Goal: Information Seeking & Learning: Learn about a topic

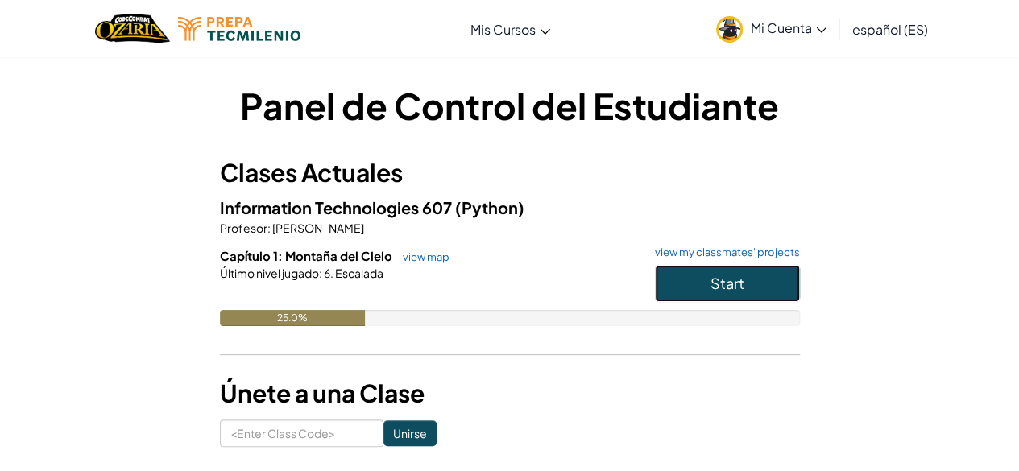
click at [734, 293] on button "Start" at bounding box center [727, 283] width 145 height 37
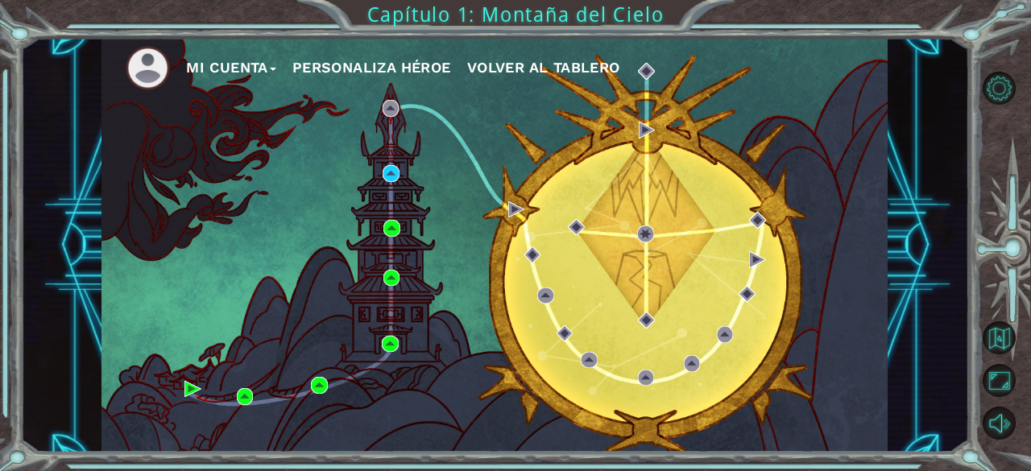
click at [294, 191] on div "Mi Cuenta Personaliza Héroe Volver al tablero" at bounding box center [494, 245] width 786 height 415
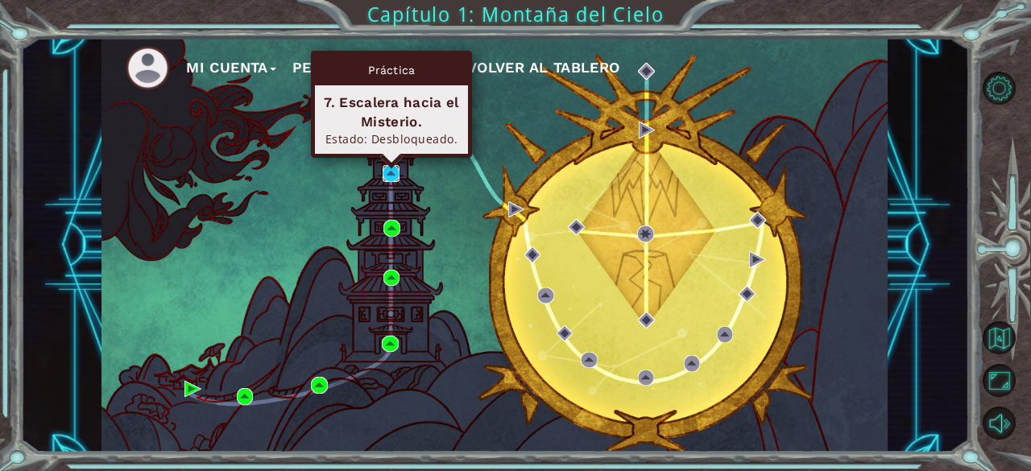
click at [388, 175] on img at bounding box center [390, 173] width 16 height 16
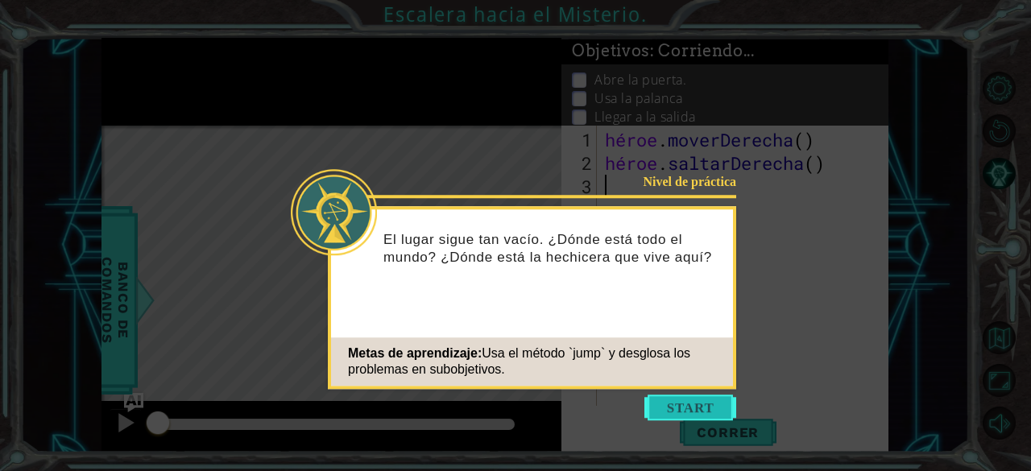
click at [667, 403] on button "Comenzar" at bounding box center [690, 408] width 92 height 26
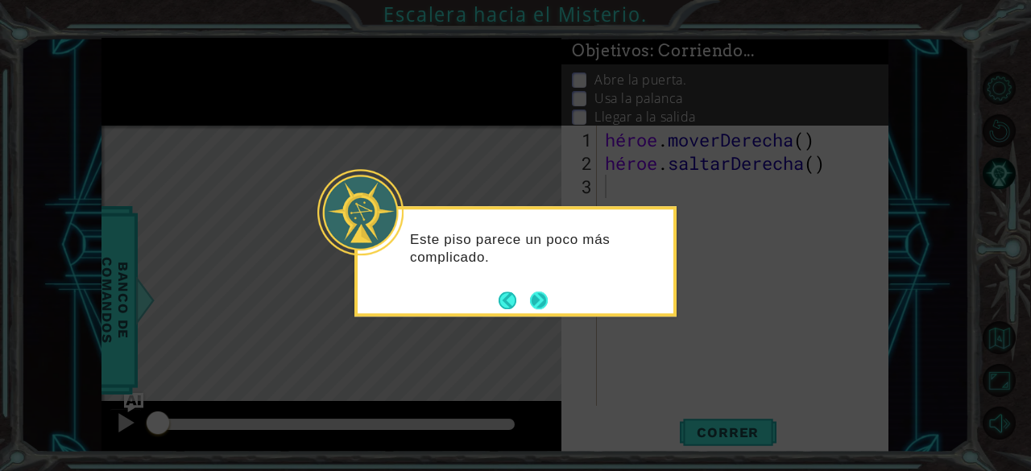
click at [535, 293] on button "Próximo" at bounding box center [539, 300] width 18 height 18
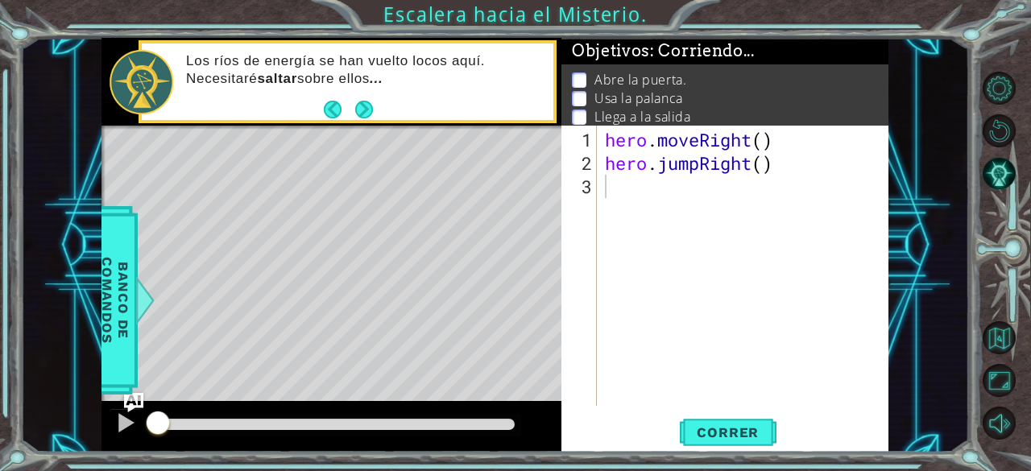
click at [797, 108] on li "Llega a la salida" at bounding box center [726, 117] width 309 height 19
click at [608, 200] on div "hero . moveRight ( ) hero . jumpRight ( )" at bounding box center [747, 291] width 291 height 327
click at [767, 144] on div "hero . moveRight ( ) hero . jumpRight ( )" at bounding box center [747, 291] width 291 height 327
type textarea "hero.moveRight(1)"
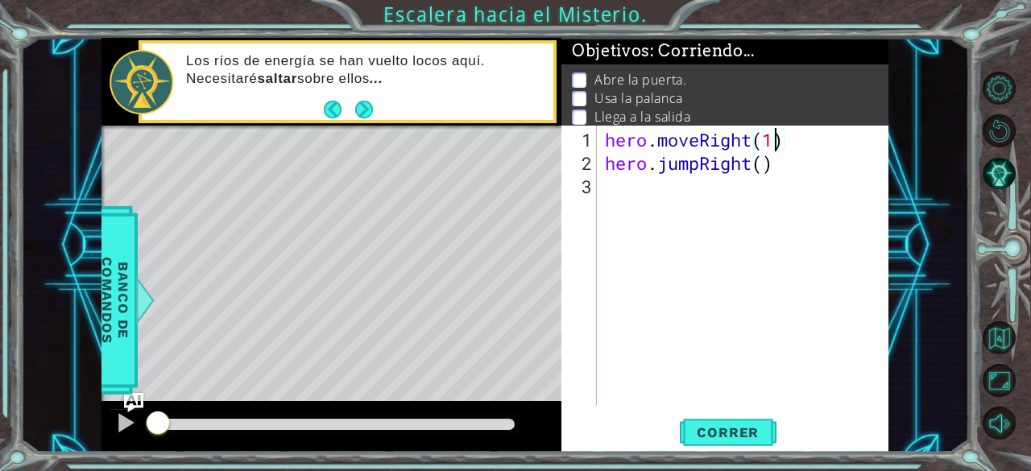
click at [759, 176] on div "hero . moveRight ( 1 ) hero . jumpRight ( )" at bounding box center [747, 291] width 291 height 327
click at [764, 165] on div "hero . moveRight ( 1 ) hero . jumpRight ( )" at bounding box center [747, 291] width 291 height 327
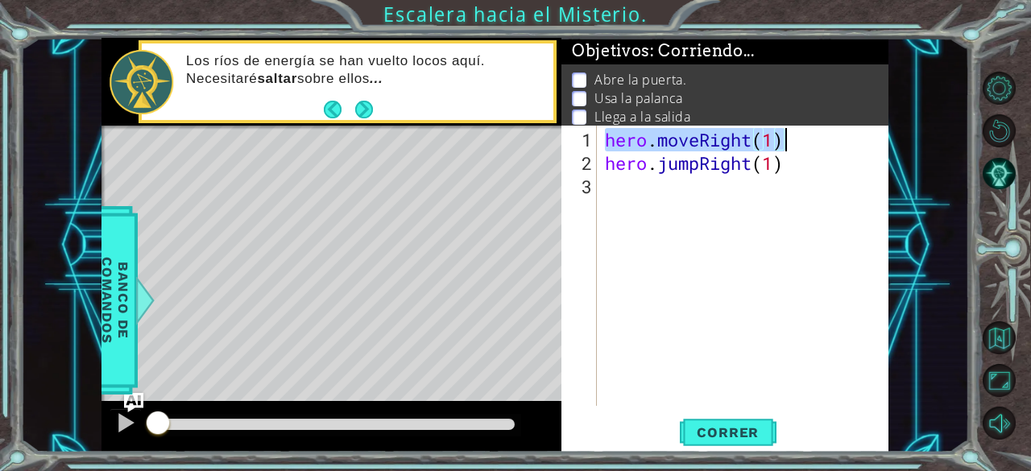
drag, startPoint x: 605, startPoint y: 137, endPoint x: 792, endPoint y: 138, distance: 186.8
click at [792, 138] on div "hero . moveRight ( 1 ) hero . jumpRight ( 1 )" at bounding box center [747, 291] width 291 height 327
type textarea "hero.moveRight(1)"
click at [776, 205] on div "hero . moveRight ( 1 ) hero . jumpRight ( 1 )" at bounding box center [747, 291] width 291 height 327
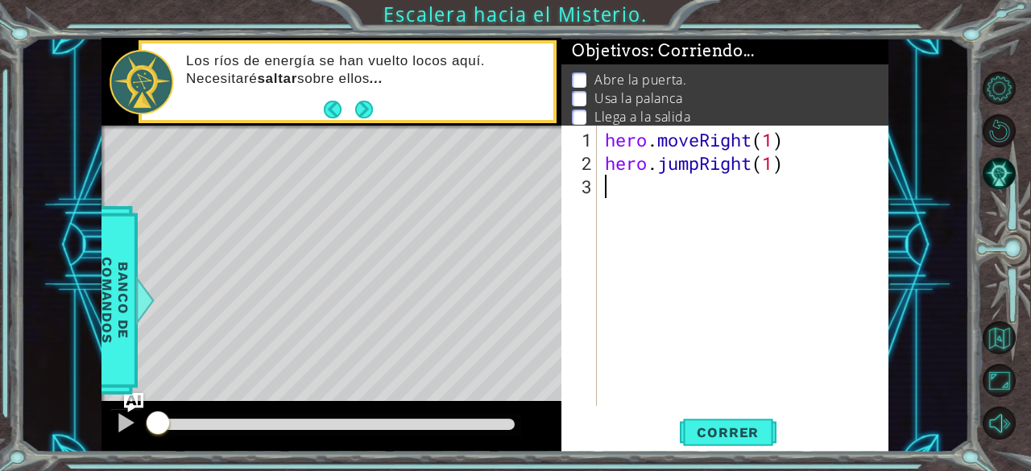
scroll to position [0, 0]
paste textarea "hero.moveRight(1)"
type textarea "hero.moveRight(1)"
click at [718, 215] on div "hero . moveRight ( 1 ) hero . jumpRight ( 1 ) hero . moveRight ( 1 )" at bounding box center [747, 291] width 291 height 327
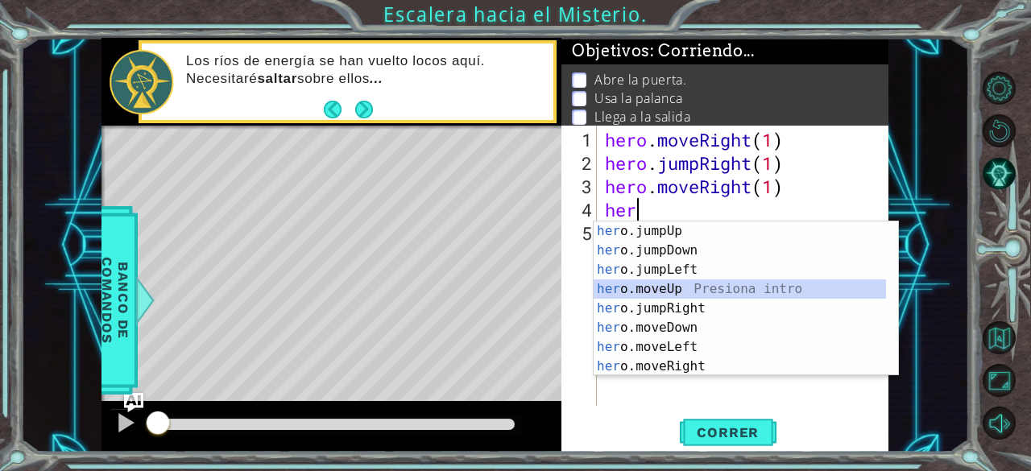
click at [681, 288] on div "her o.jumpUp Presiona intro her o.jumpDown Presiona intro her o.jumpLeft Presio…" at bounding box center [739, 317] width 293 height 193
type textarea "hero.moveUp(1)"
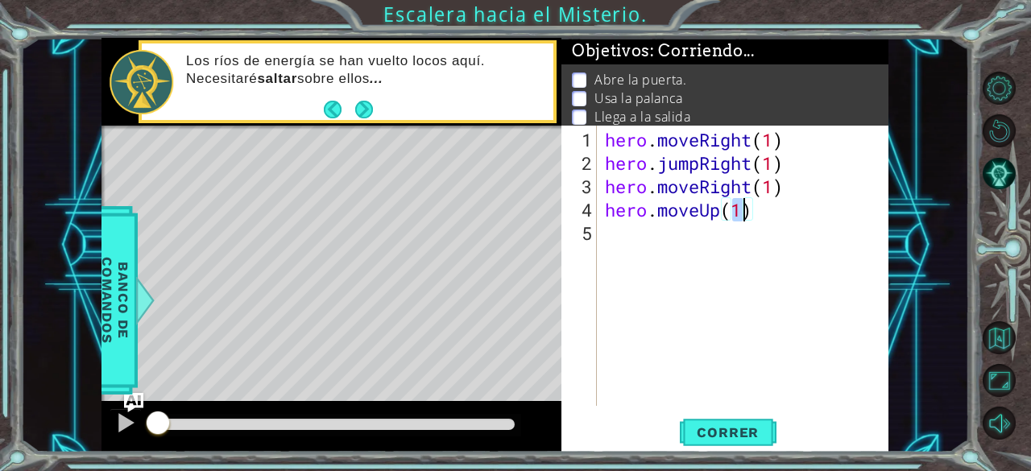
click at [763, 218] on div "hero . moveRight ( 1 ) hero . jumpRight ( 1 ) hero . moveRight ( 1 ) hero . mov…" at bounding box center [747, 291] width 291 height 327
click at [697, 220] on div "hero . moveRight ( 1 ) hero . jumpRight ( 1 ) hero . moveRight ( 1 ) hero . mov…" at bounding box center [747, 291] width 291 height 327
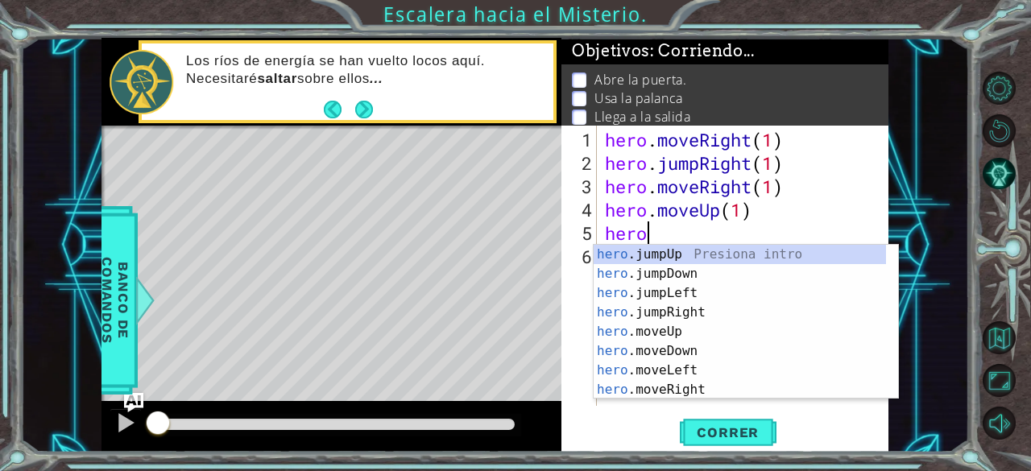
scroll to position [0, 2]
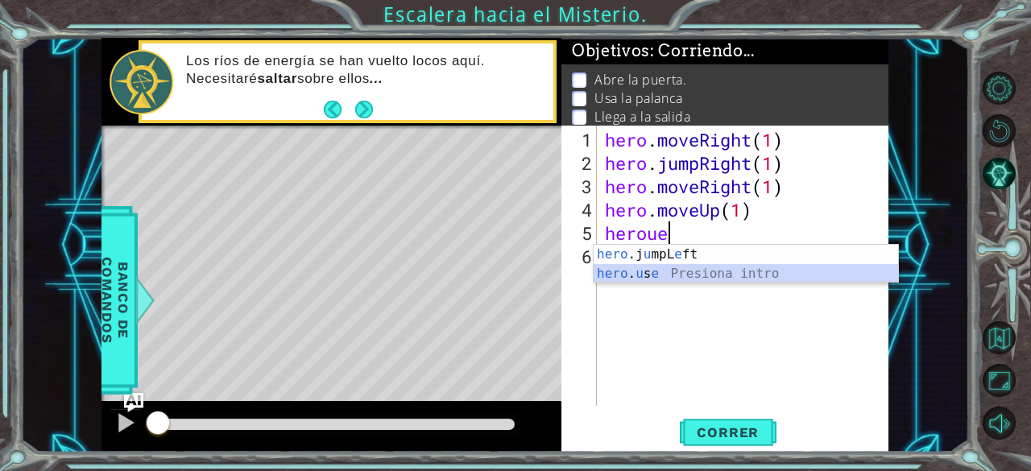
click at [679, 273] on div "hero .j u mpL e ft Presiona intro hero . u s e Presiona intro" at bounding box center [745, 283] width 305 height 77
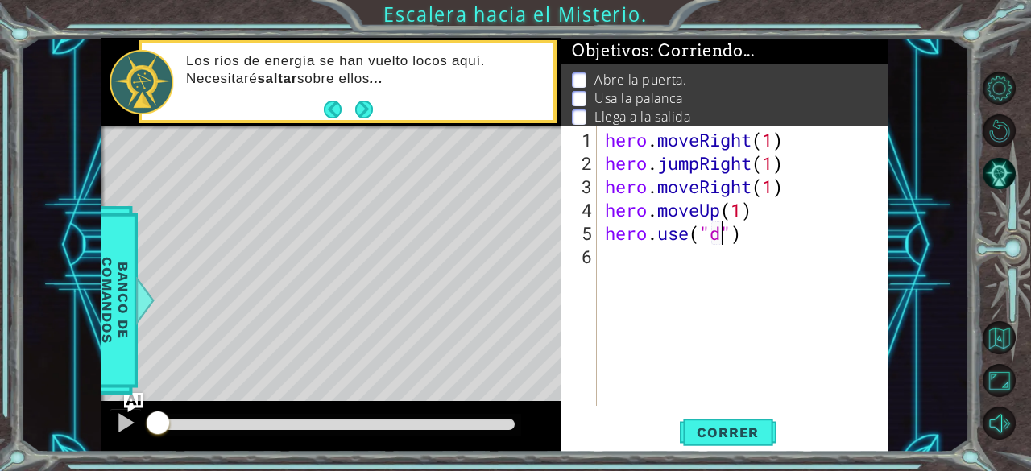
scroll to position [0, 6]
type textarea "hero.use("door")"
click at [681, 265] on div "hero . moveRight ( 1 ) hero . jumpRight ( 1 ) hero . moveRight ( 1 ) hero . mov…" at bounding box center [747, 291] width 291 height 327
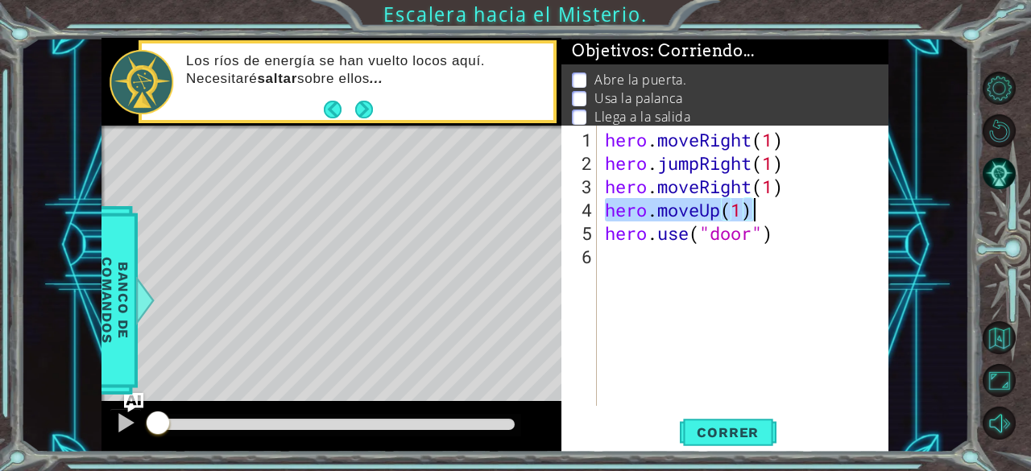
drag, startPoint x: 602, startPoint y: 209, endPoint x: 765, endPoint y: 203, distance: 162.8
click at [765, 203] on div "hero . moveRight ( 1 ) hero . jumpRight ( 1 ) hero . moveRight ( 1 ) hero . mov…" at bounding box center [747, 291] width 291 height 327
type textarea "hero.moveUp(1)"
click at [722, 250] on div "hero . moveRight ( 1 ) hero . jumpRight ( 1 ) hero . moveRight ( 1 ) hero . mov…" at bounding box center [747, 291] width 291 height 327
paste textarea "hero.moveUp(1)"
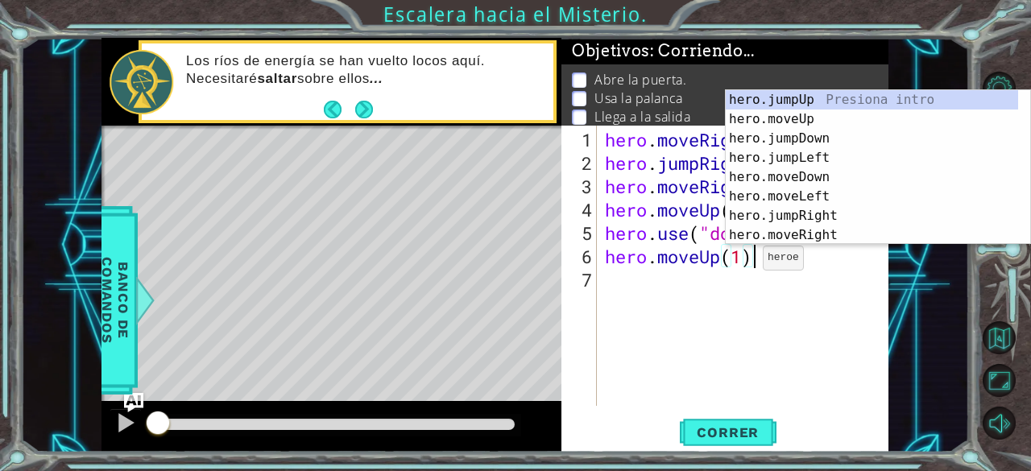
click at [738, 264] on div "hero . moveRight ( 1 ) hero . jumpRight ( 1 ) hero . moveRight ( 1 ) hero . mov…" at bounding box center [747, 291] width 291 height 327
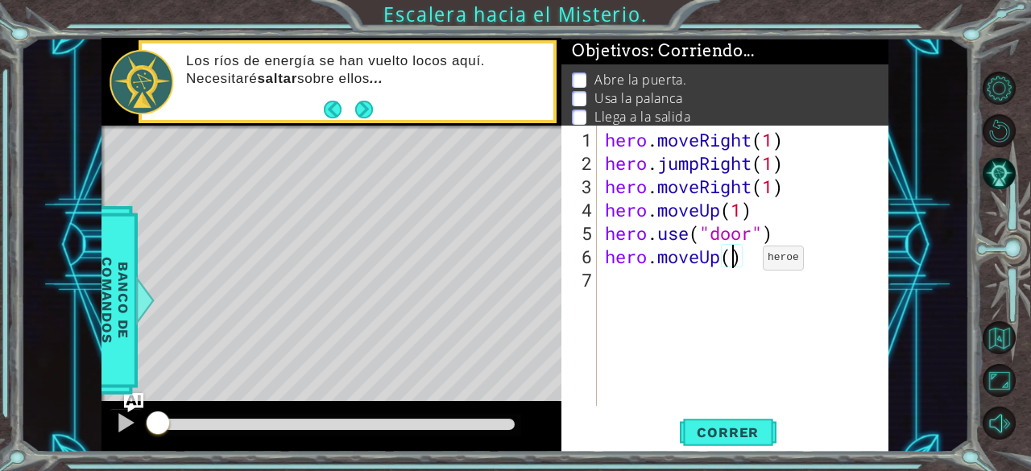
type textarea "hero.moveUp(2)"
click at [686, 288] on div "hero . moveRight ( 1 ) hero . jumpRight ( 1 ) hero . moveRight ( 1 ) hero . mov…" at bounding box center [747, 291] width 291 height 327
type textarea "h"
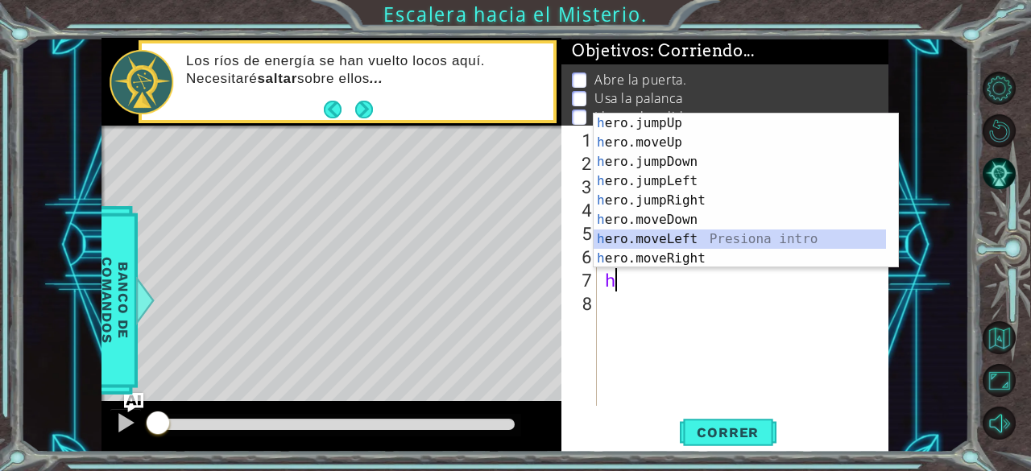
drag, startPoint x: 694, startPoint y: 246, endPoint x: 651, endPoint y: 233, distance: 45.4
click at [651, 233] on div "h ero.jumpUp Presiona intro h ero.moveUp Presiona intro h ero.jumpDown Presiona…" at bounding box center [739, 210] width 293 height 193
type textarea "hero.moveLeft(1)"
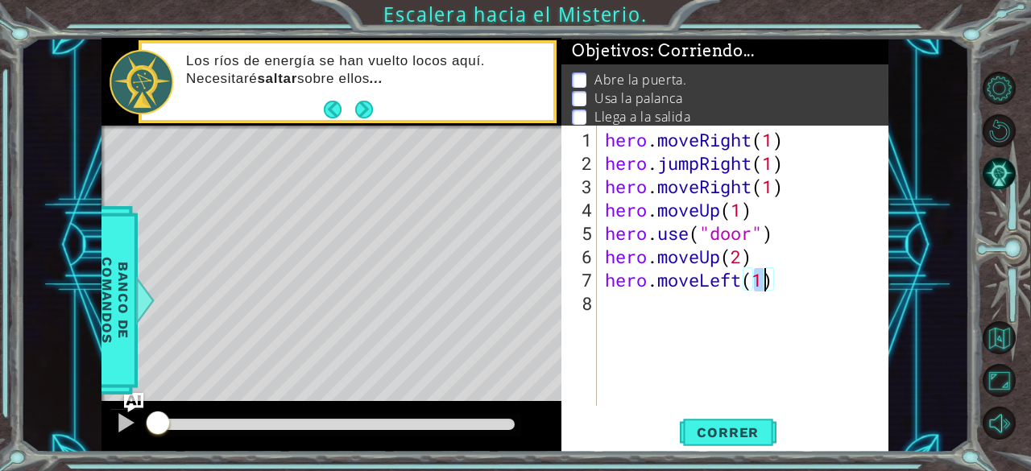
click at [683, 323] on div "hero . moveRight ( 1 ) hero . jumpRight ( 1 ) hero . moveRight ( 1 ) hero . mov…" at bounding box center [747, 291] width 291 height 327
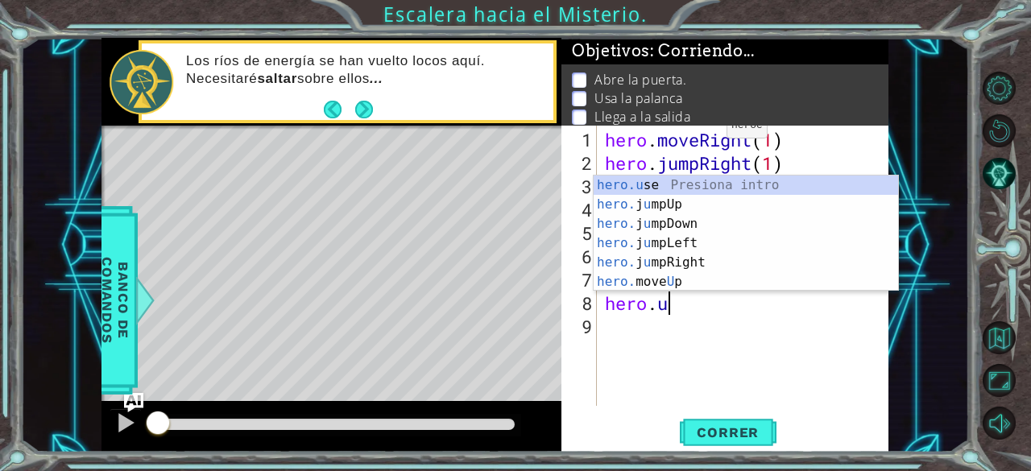
scroll to position [0, 2]
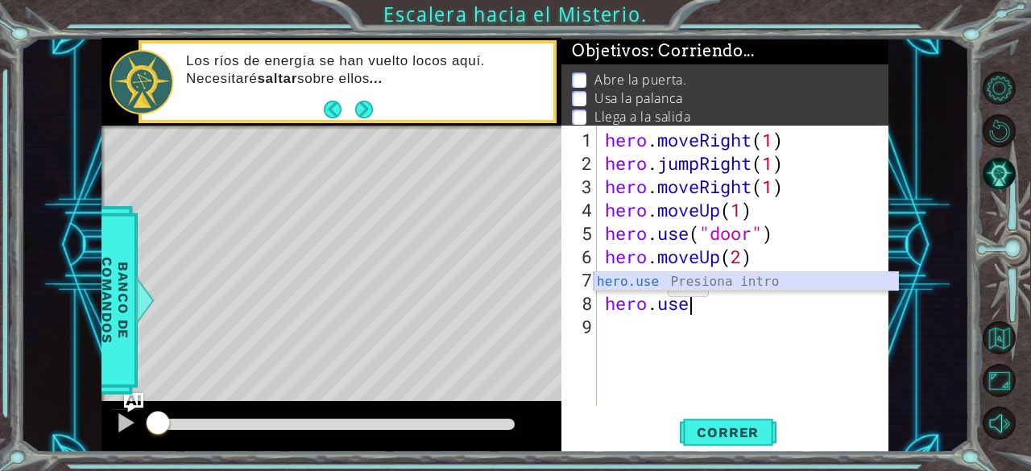
click at [641, 283] on div "hero.use Presiona intro" at bounding box center [745, 301] width 305 height 58
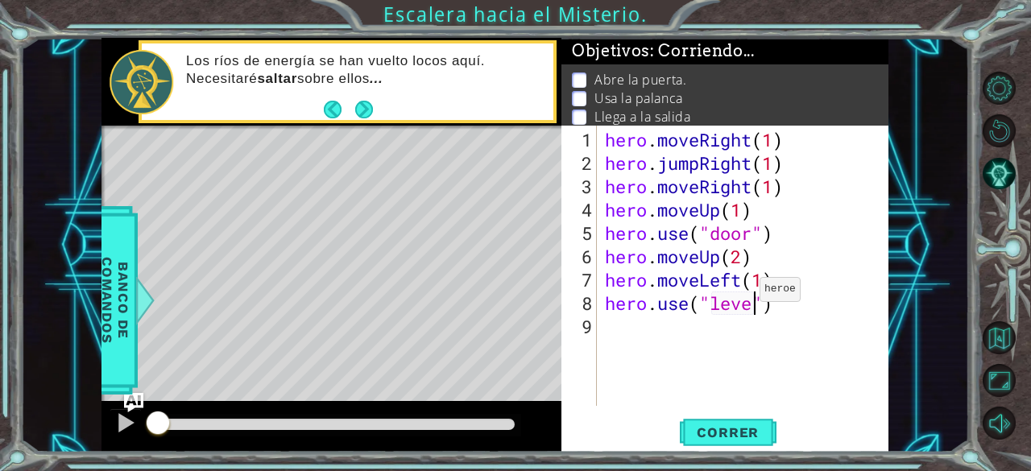
type textarea "hero.use("lever")"
click at [686, 340] on div "hero . moveRight ( 1 ) hero . jumpRight ( 1 ) hero . moveRight ( 1 ) hero . mov…" at bounding box center [747, 291] width 291 height 327
click at [717, 436] on span "Correr" at bounding box center [727, 432] width 94 height 16
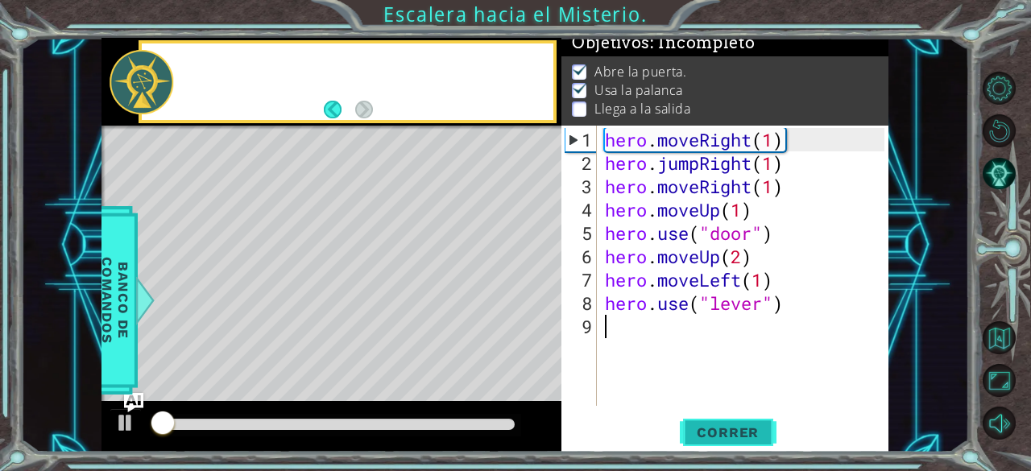
scroll to position [14, 0]
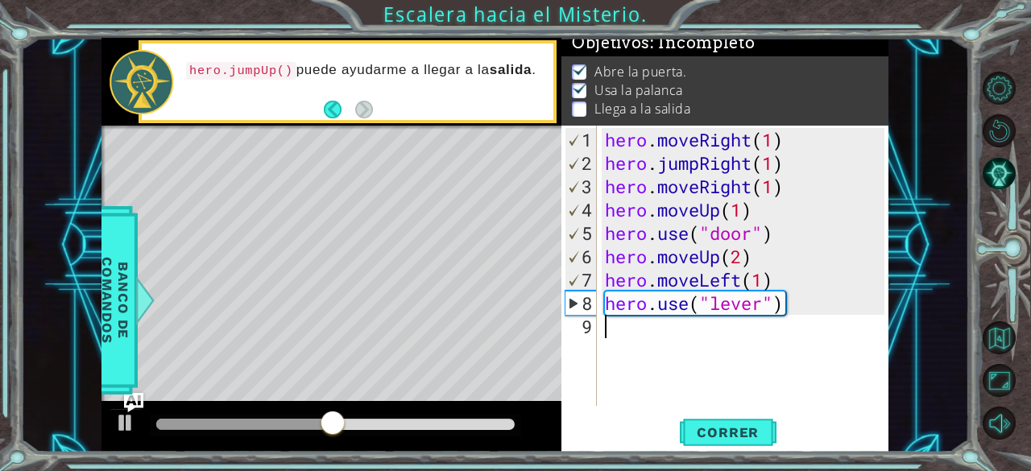
click at [680, 374] on div "hero . moveRight ( 1 ) hero . jumpRight ( 1 ) hero . moveRight ( 1 ) hero . mov…" at bounding box center [747, 291] width 291 height 327
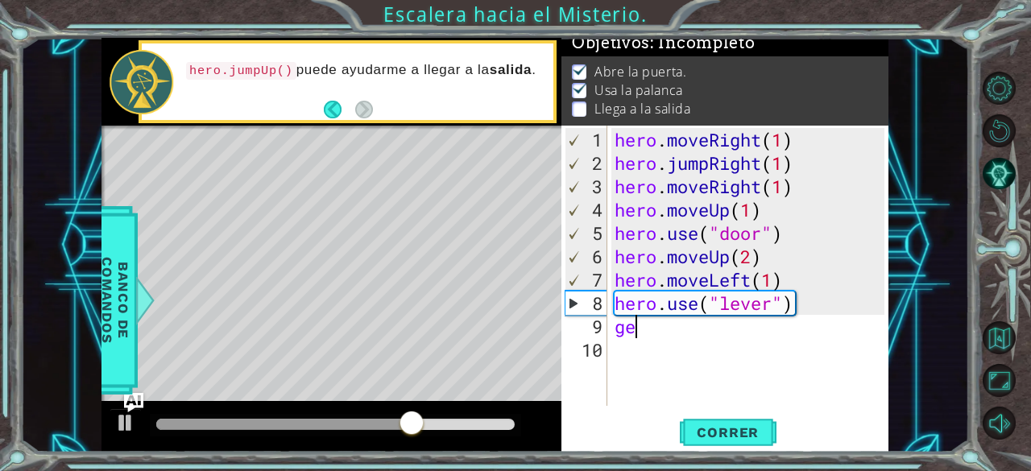
type textarea "g"
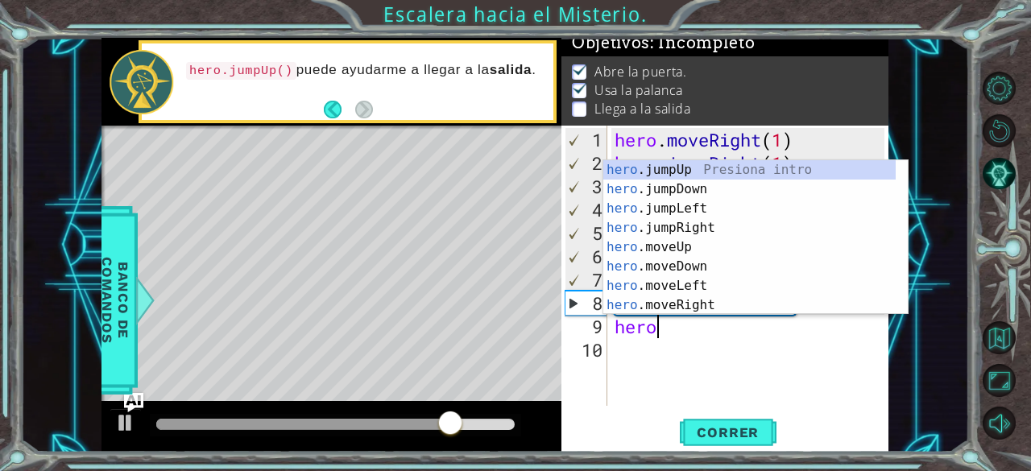
scroll to position [0, 2]
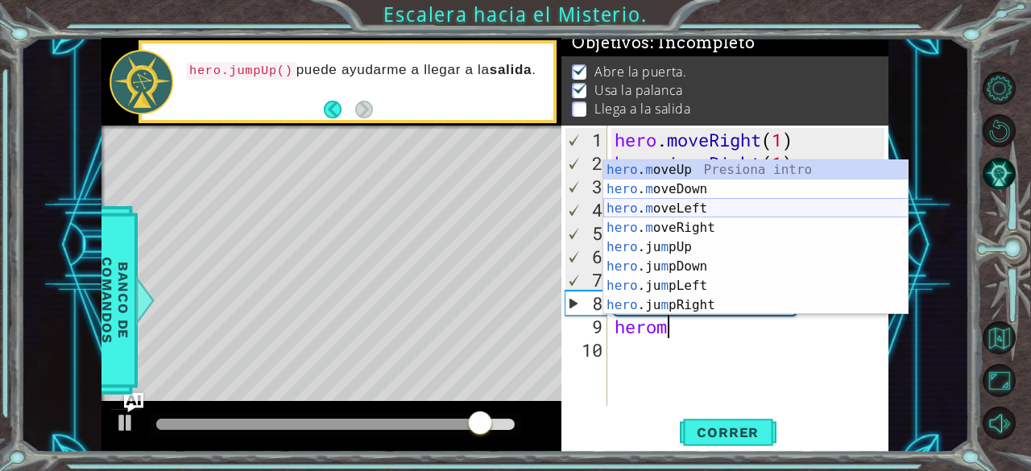
click at [630, 201] on div "hero . m oveUp Presiona intro hero . m oveDown Presiona intro hero . m oveLeft …" at bounding box center [755, 256] width 305 height 193
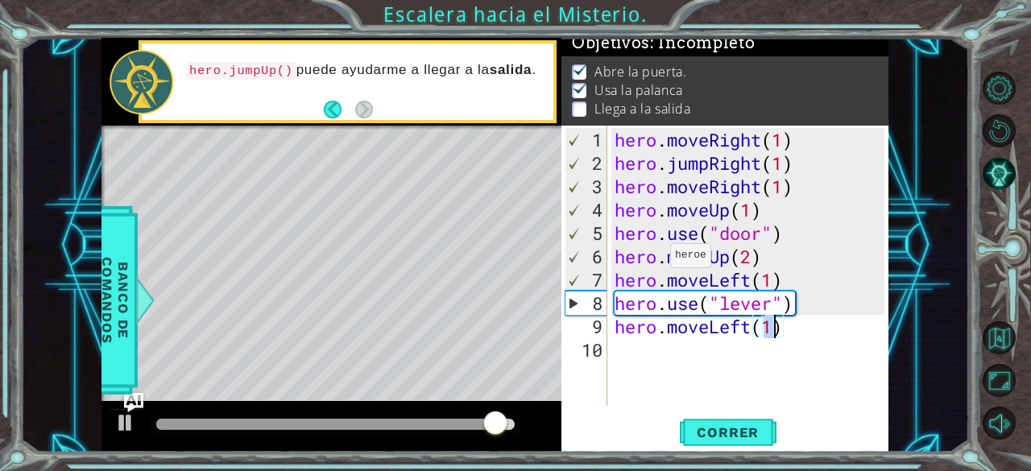
type textarea "hero.moveLeft(2)"
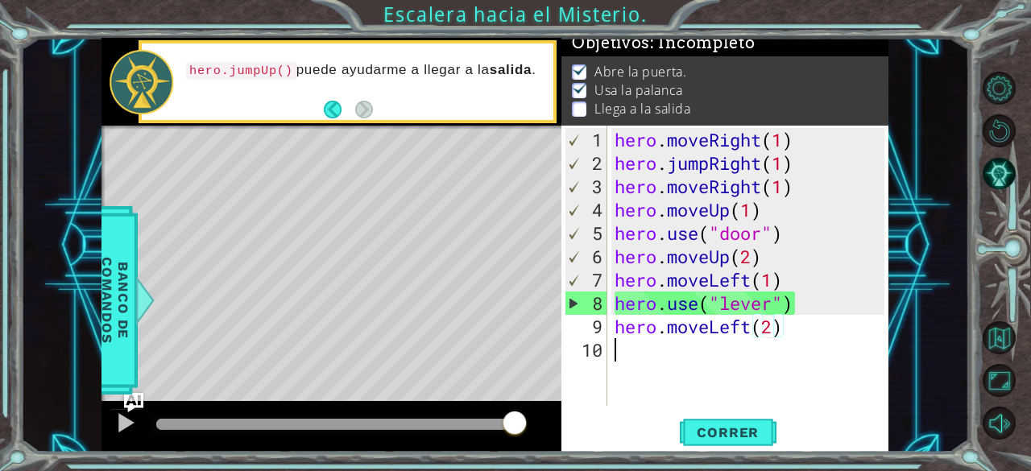
click at [626, 368] on div "hero . moveRight ( 1 ) hero . jumpRight ( 1 ) hero . moveRight ( 1 ) hero . mov…" at bounding box center [752, 291] width 282 height 327
type textarea "h"
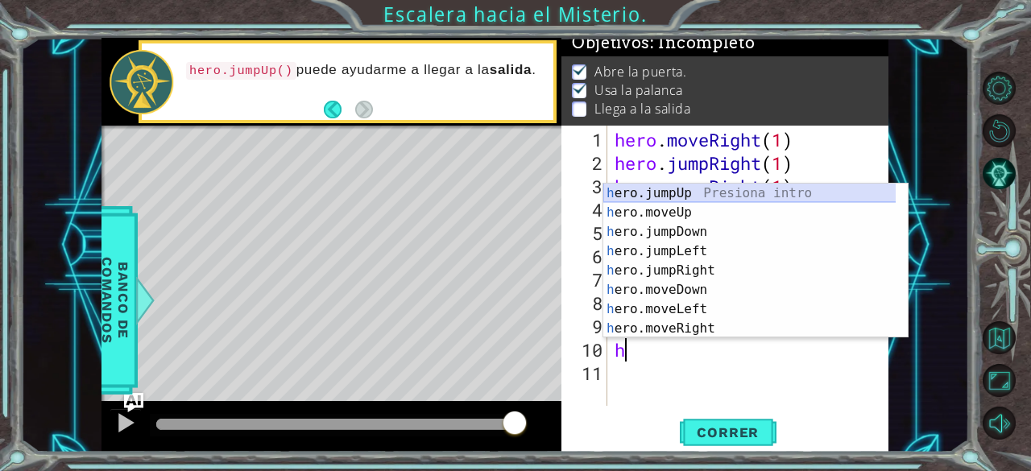
click at [721, 196] on div "h ero.jumpUp Presiona intro h ero.moveUp Presiona intro h ero.jumpDown Presiona…" at bounding box center [749, 280] width 293 height 193
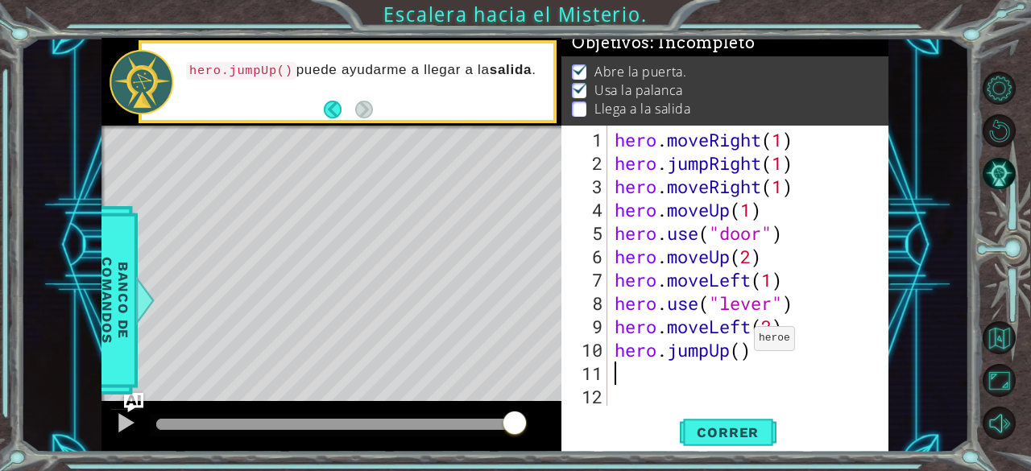
click at [741, 350] on div "hero . moveRight ( 1 ) hero . jumpRight ( 1 ) hero . moveRight ( 1 ) hero . mov…" at bounding box center [752, 291] width 282 height 327
type textarea "hero.jumpUp(1)"
click at [722, 381] on div "hero . moveRight ( 1 ) hero . jumpRight ( 1 ) hero . moveRight ( 1 ) hero . mov…" at bounding box center [752, 291] width 282 height 327
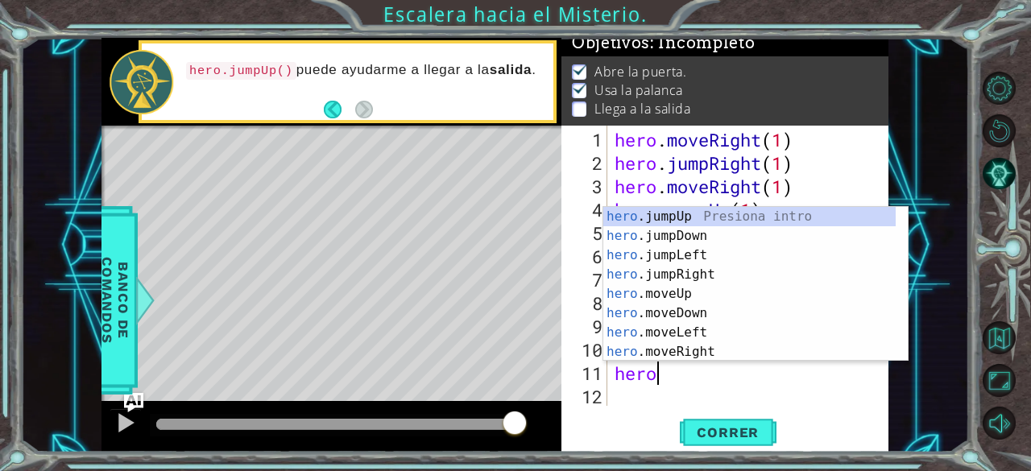
scroll to position [0, 2]
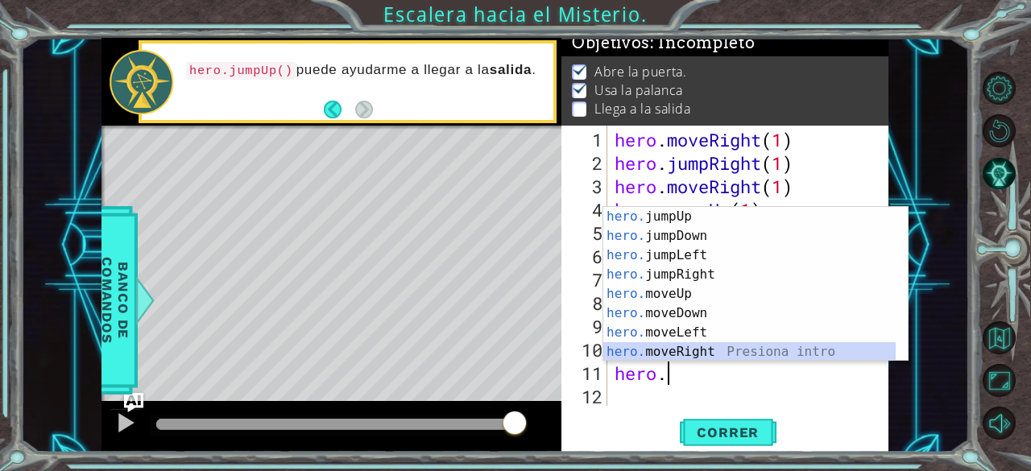
click at [701, 354] on div "hero. jumpUp Presiona intro hero. jumpDown Presiona intro hero. jumpLeft Presio…" at bounding box center [749, 303] width 293 height 193
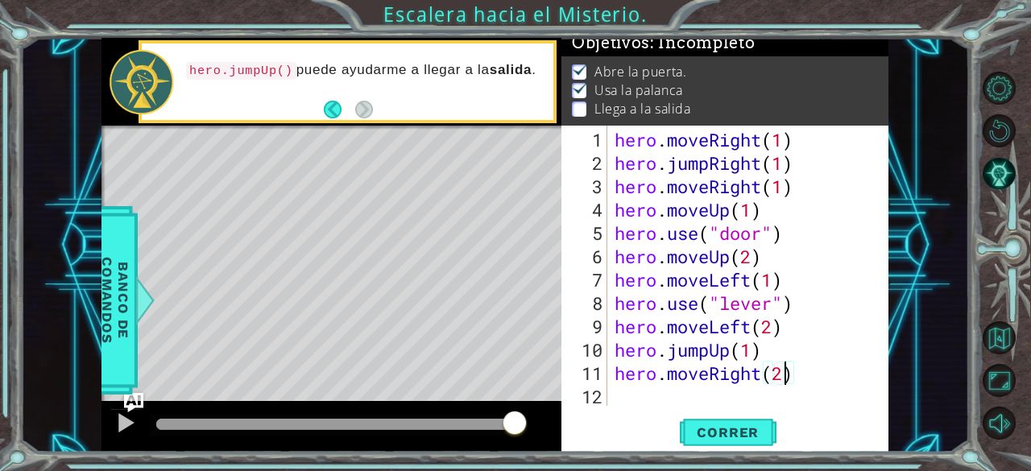
scroll to position [0, 6]
type textarea "hero.moveRight(2)"
click at [714, 438] on span "Correr" at bounding box center [727, 432] width 94 height 16
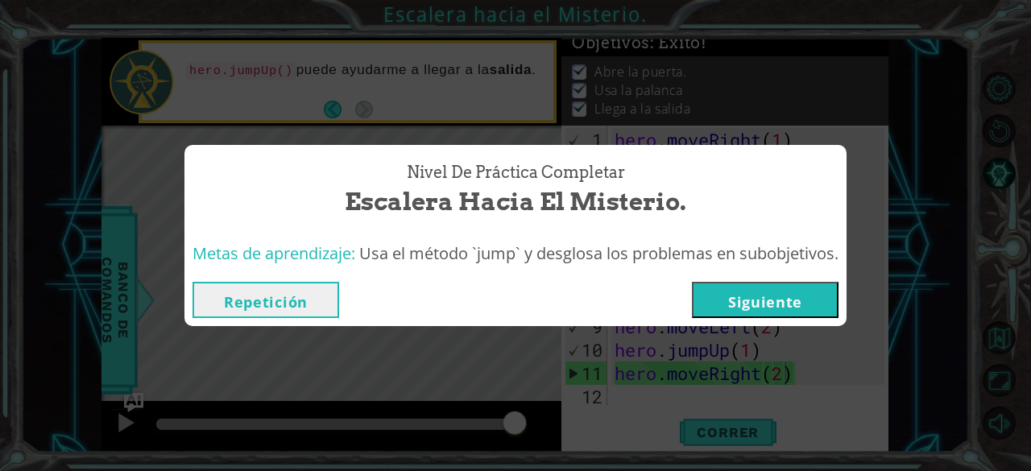
click at [303, 308] on button "Repetición" at bounding box center [265, 300] width 147 height 36
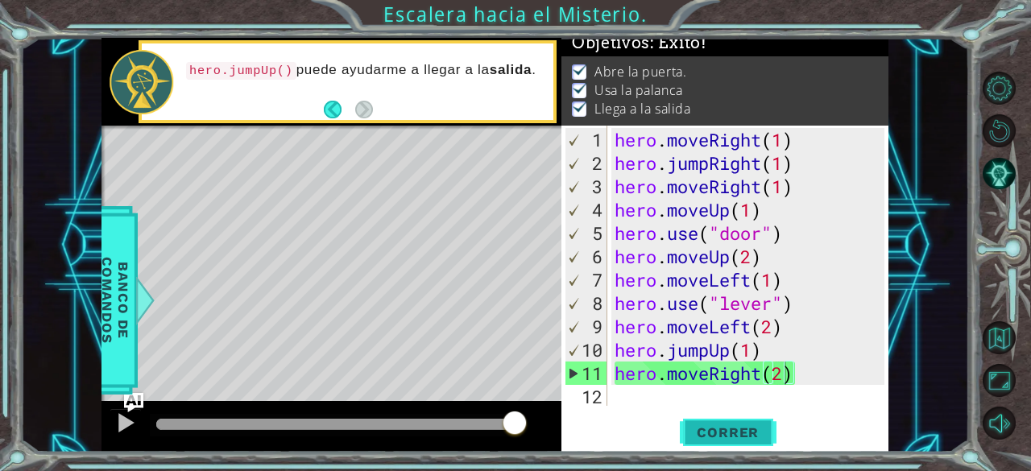
click at [737, 432] on span "Correr" at bounding box center [727, 432] width 94 height 16
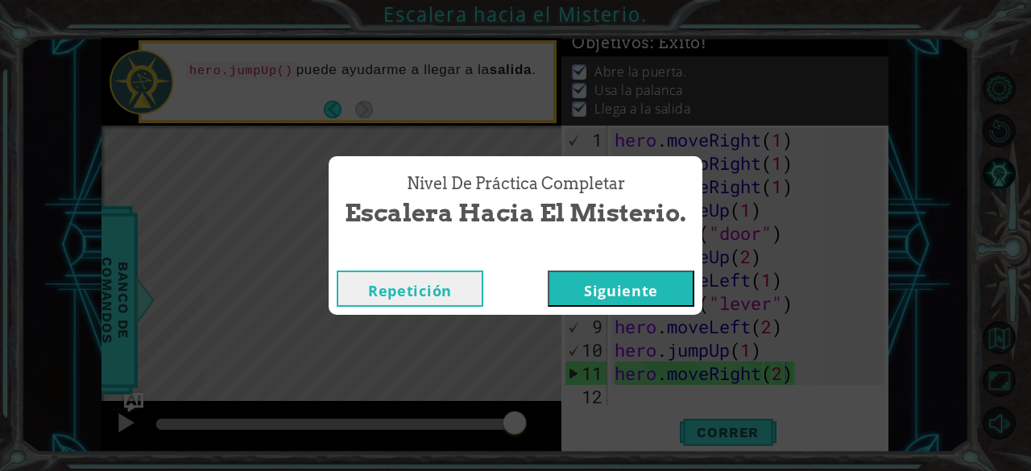
click at [640, 288] on button "Siguiente" at bounding box center [621, 289] width 147 height 36
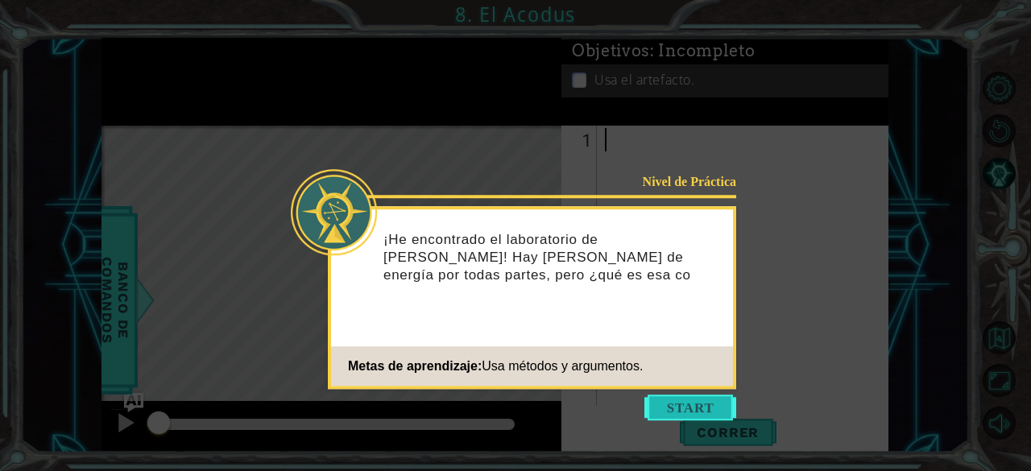
click at [688, 400] on button "Start" at bounding box center [690, 408] width 92 height 26
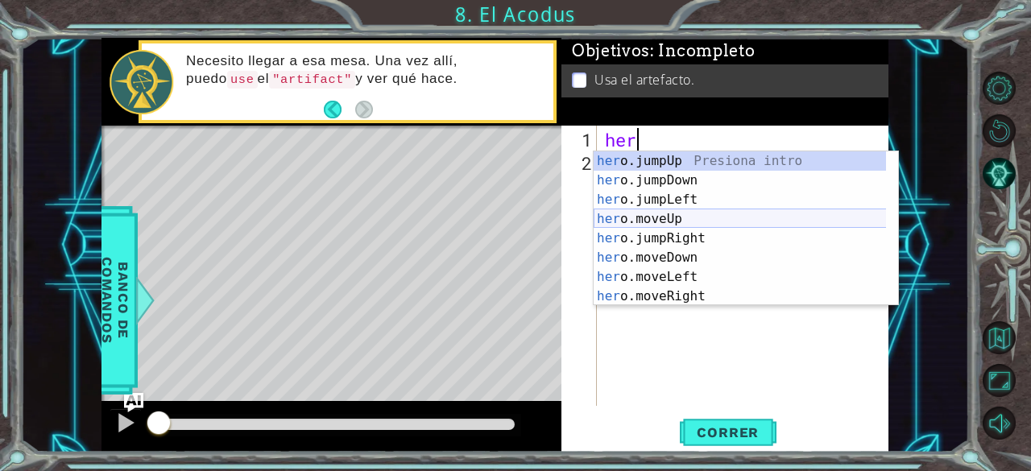
click at [649, 218] on div "her o.jumpUp Presiona intro her o.jumpDown Presiona intro her o.jumpLeft Presio…" at bounding box center [739, 247] width 293 height 193
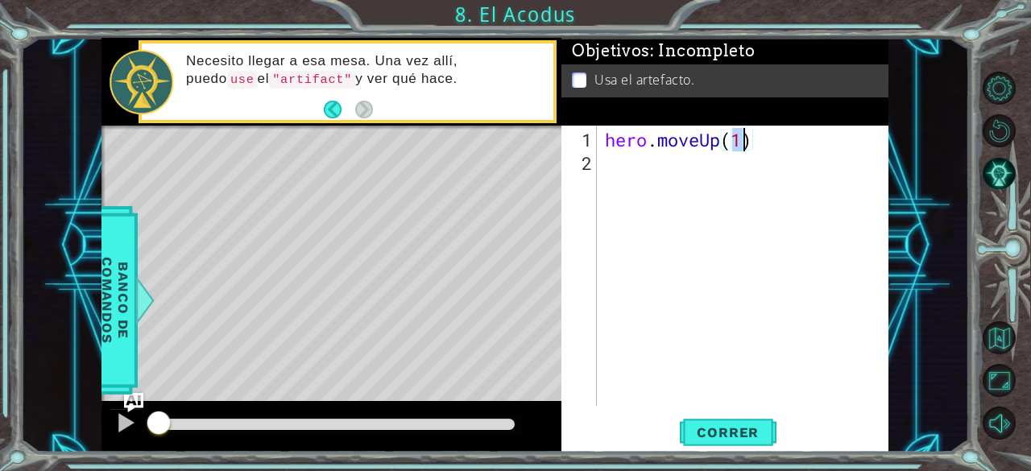
type textarea "hero.moveUp(2)"
click at [705, 174] on div "hero . moveUp ( 2 )" at bounding box center [747, 291] width 291 height 327
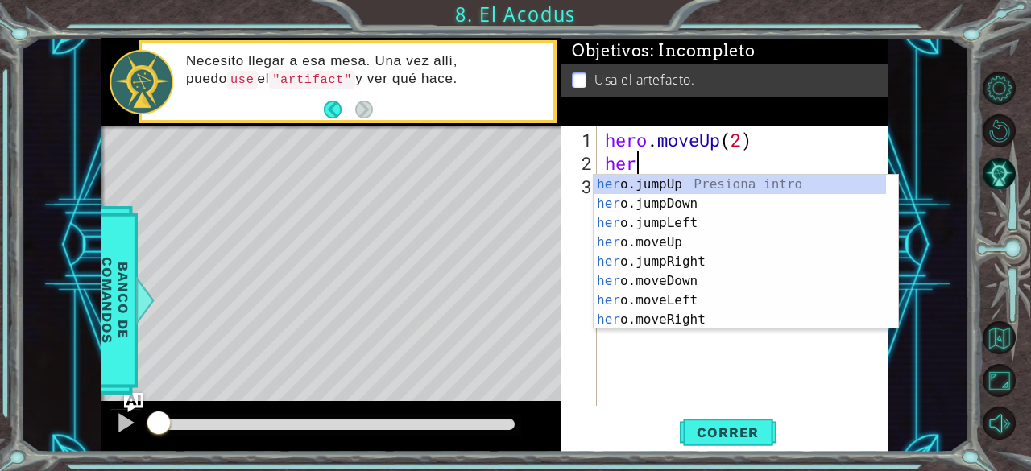
scroll to position [0, 0]
click at [702, 306] on div "her o.jumpUp Presiona intro her o.jumpDown Presiona intro her o.jumpLeft Presio…" at bounding box center [739, 271] width 293 height 193
type textarea "hero.moveLeft(1)"
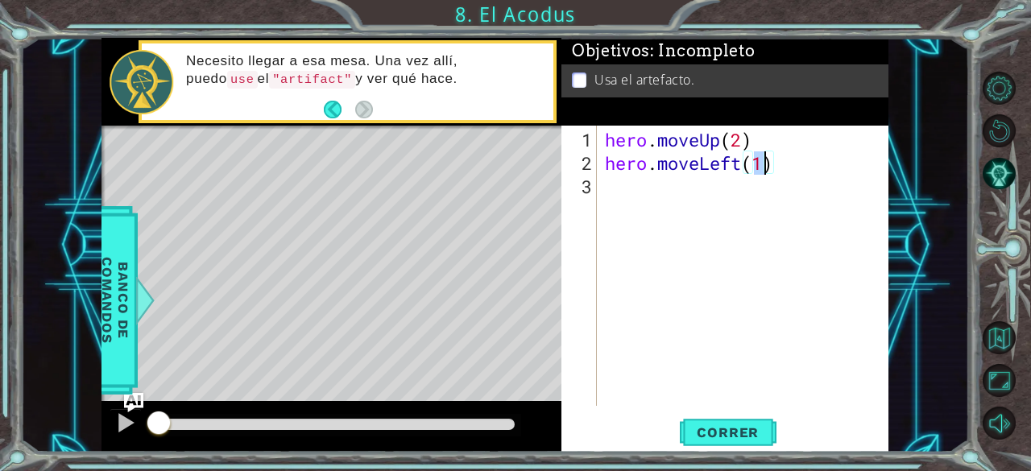
click at [642, 190] on div "hero . moveUp ( 2 ) hero . moveLeft ( 1 )" at bounding box center [747, 291] width 291 height 327
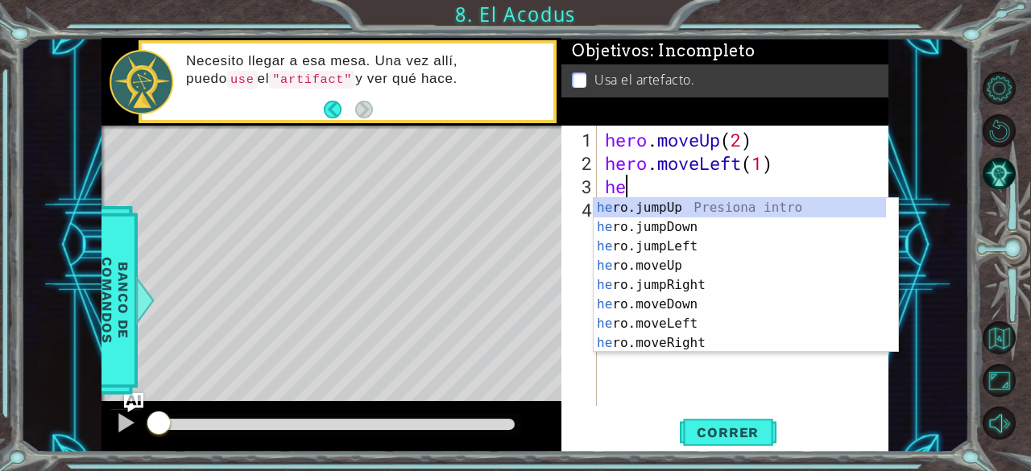
type textarea "hero"
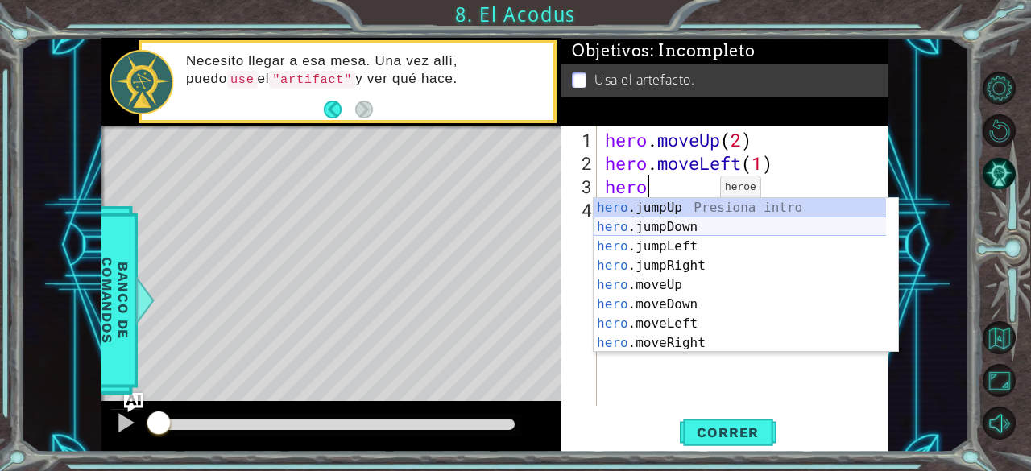
click at [695, 219] on div "hero .jumpUp Presiona intro hero .jumpDown Presiona intro hero .jumpLeft Presio…" at bounding box center [739, 294] width 293 height 193
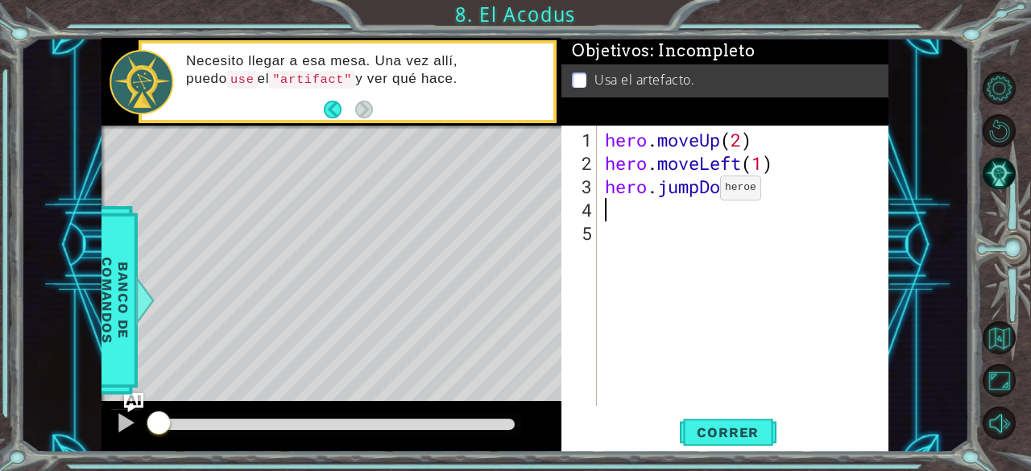
scroll to position [0, 0]
click at [753, 194] on div "hero . moveUp ( 2 ) hero . moveLeft ( 1 ) hero . jumpDown ( )" at bounding box center [747, 291] width 291 height 327
type textarea "hero.jumpDown(2)"
click at [697, 197] on div "hero . moveUp ( 2 ) hero . moveLeft ( 1 ) hero . jumpDown ( 2 )" at bounding box center [747, 291] width 291 height 327
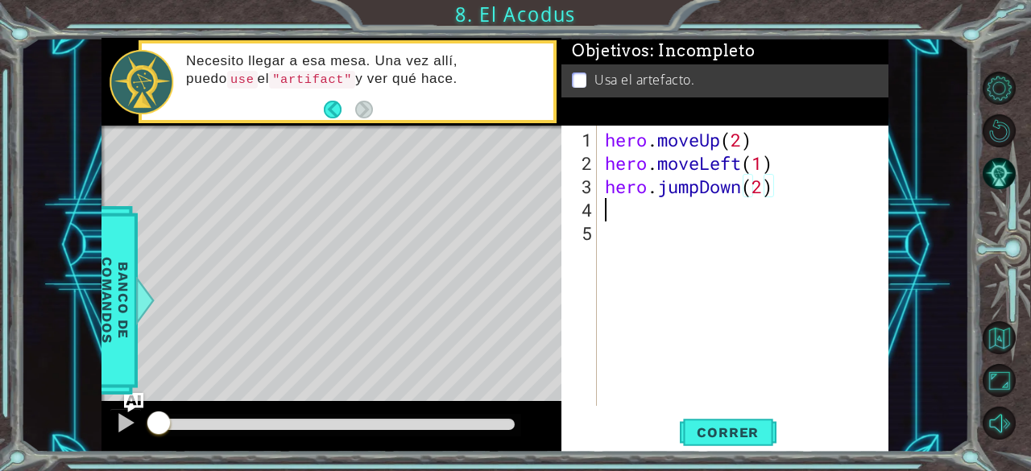
scroll to position [0, 0]
click at [697, 189] on div "hero . moveUp ( 2 ) hero . moveLeft ( 1 ) hero . jumpDown ( 2 )" at bounding box center [747, 291] width 291 height 327
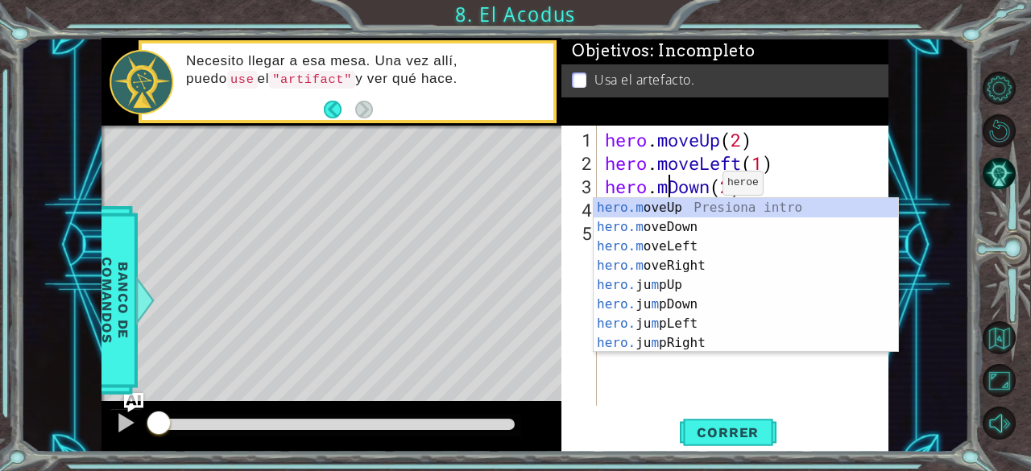
scroll to position [0, 3]
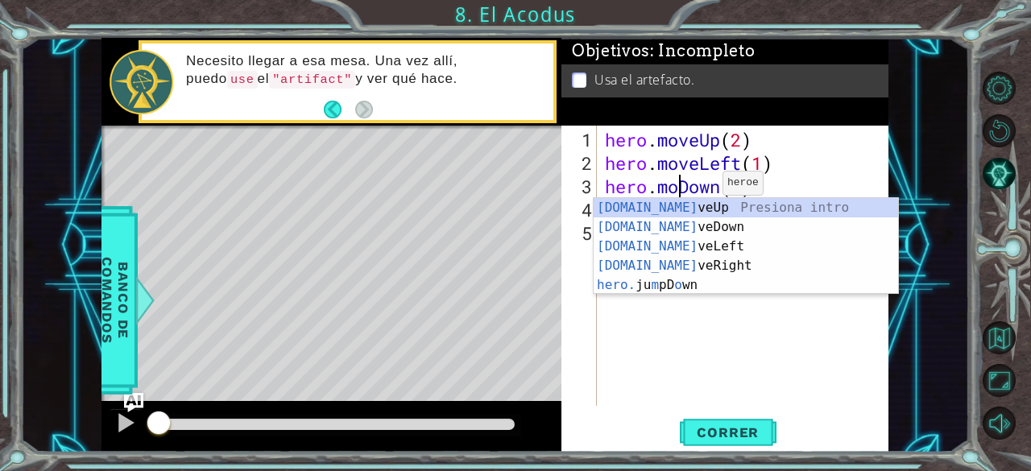
type textarea "hero.moveDown(2)"
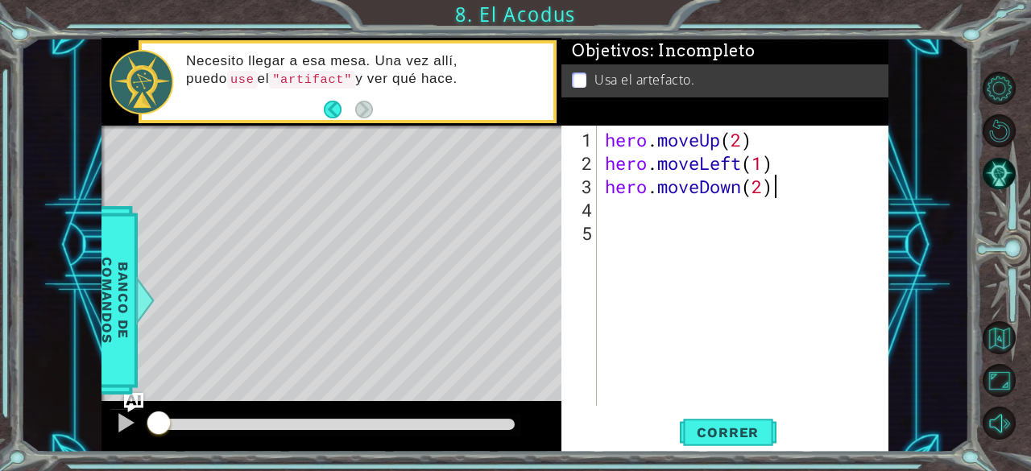
click at [827, 175] on div "hero . moveUp ( 2 ) hero . moveLeft ( 1 ) hero . moveDown ( 2 )" at bounding box center [747, 291] width 291 height 327
click at [635, 222] on div "hero . moveUp ( 2 ) hero . moveLeft ( 1 ) hero . moveDown ( 2 )" at bounding box center [747, 291] width 291 height 327
click at [610, 209] on div "hero . moveUp ( 2 ) hero . moveLeft ( 1 ) hero . moveDown ( 2 )" at bounding box center [747, 291] width 291 height 327
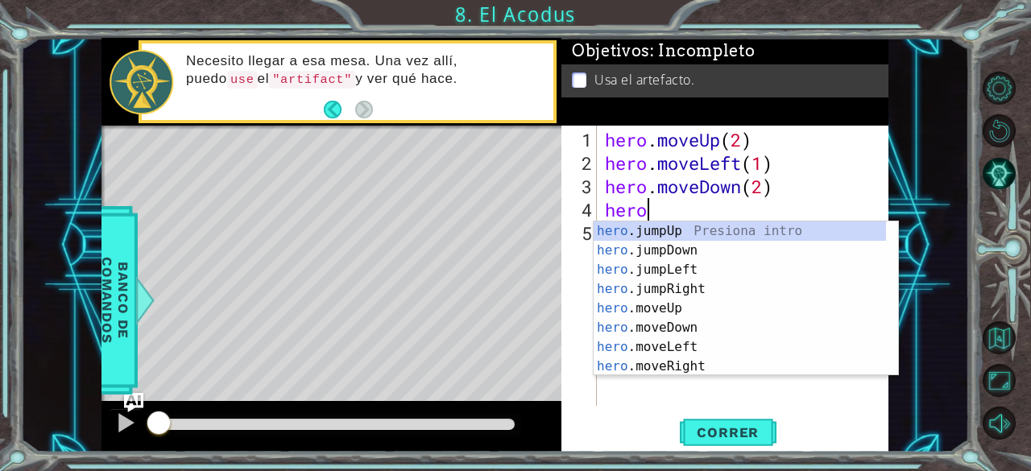
scroll to position [0, 1]
type textarea "hero."
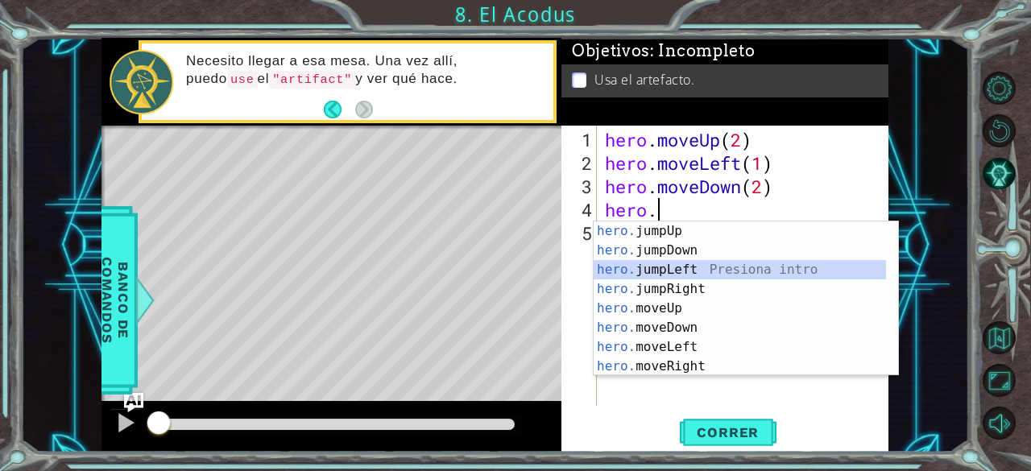
click at [699, 267] on div "hero. jumpUp Presiona intro hero. jumpDown Presiona intro hero. jumpLeft Presio…" at bounding box center [739, 317] width 293 height 193
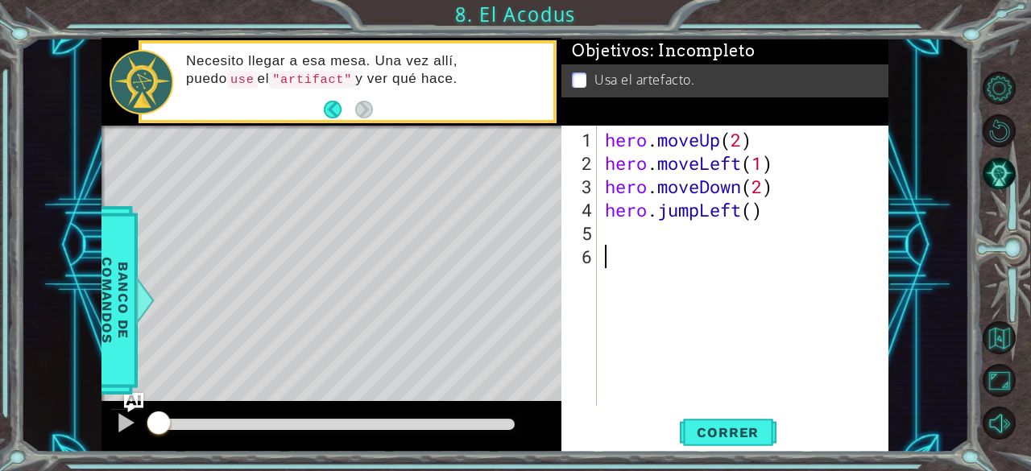
click at [630, 258] on div "hero . moveUp ( 2 ) hero . moveLeft ( 1 ) hero . moveDown ( 2 ) hero . jumpLeft…" at bounding box center [747, 291] width 291 height 327
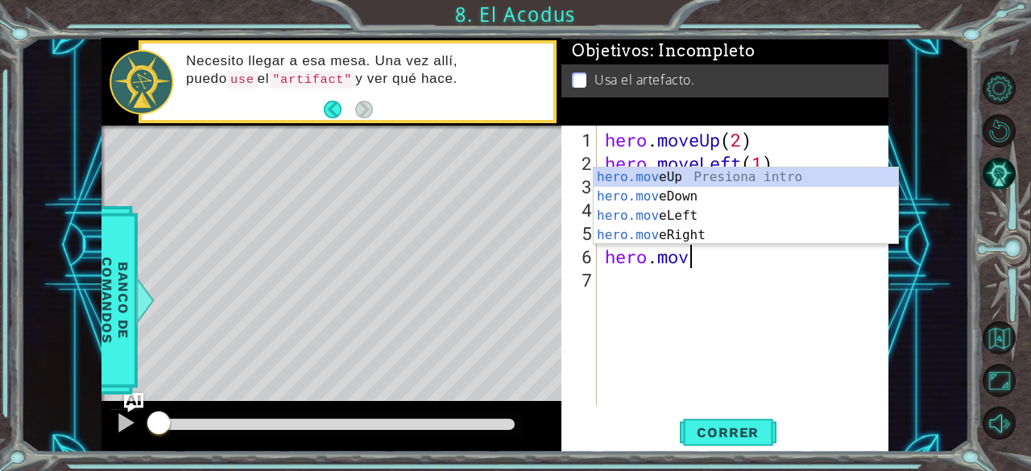
scroll to position [0, 3]
click at [706, 178] on div "hero.move Up Presiona intro hero.move Down Presiona intro hero.move Left Presio…" at bounding box center [745, 225] width 305 height 116
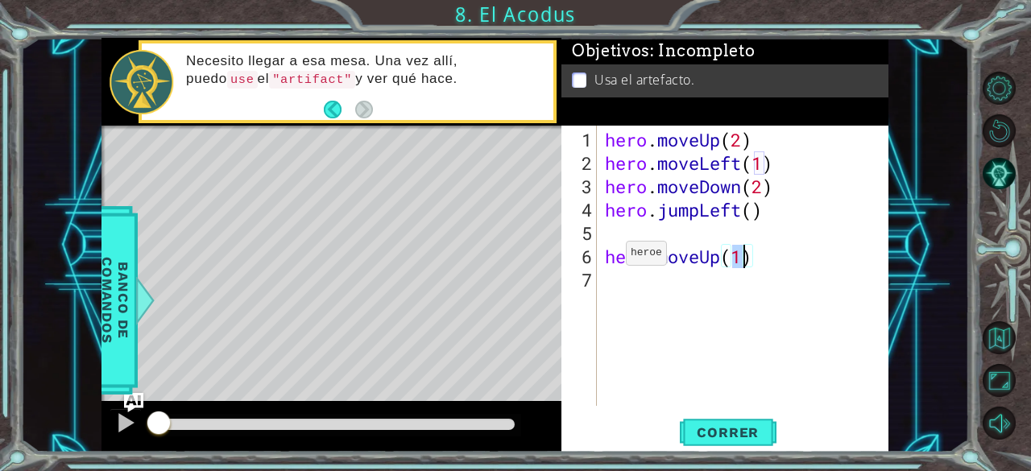
click at [602, 258] on div "hero . moveUp ( 2 ) hero . moveLeft ( 1 ) hero . moveDown ( 2 ) hero . jumpLeft…" at bounding box center [747, 291] width 291 height 327
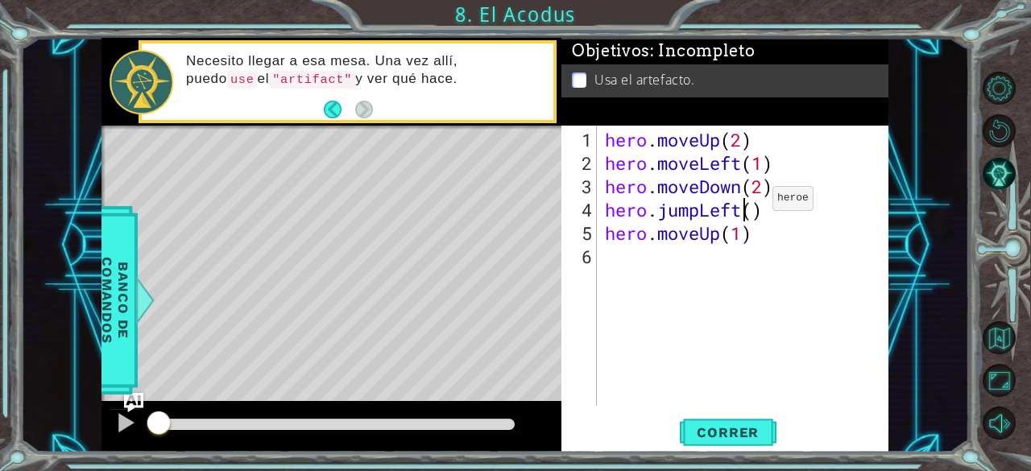
click at [747, 205] on div "hero . moveUp ( 2 ) hero . moveLeft ( 1 ) hero . moveDown ( 2 ) hero . jumpLeft…" at bounding box center [747, 291] width 291 height 327
click at [750, 207] on div "hero . moveUp ( 2 ) hero . moveLeft ( 1 ) hero . moveDown ( 2 ) hero . jumpLeft…" at bounding box center [747, 291] width 291 height 327
click at [739, 238] on div "hero . moveUp ( 2 ) hero . moveLeft ( 1 ) hero . moveDown ( 2 ) hero . jumpLeft…" at bounding box center [747, 291] width 291 height 327
type textarea "hero.moveUp(2)"
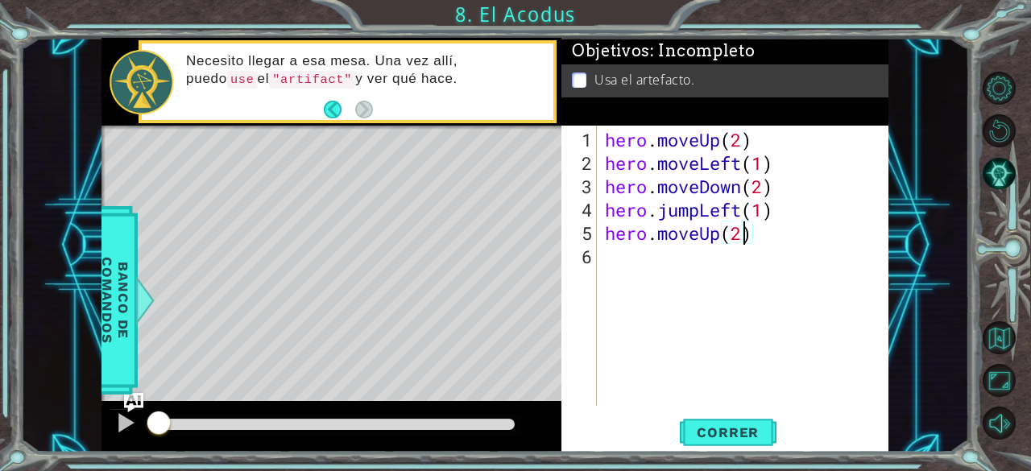
click at [615, 260] on div "hero . moveUp ( 2 ) hero . moveLeft ( 1 ) hero . moveDown ( 2 ) hero . jumpLeft…" at bounding box center [747, 291] width 291 height 327
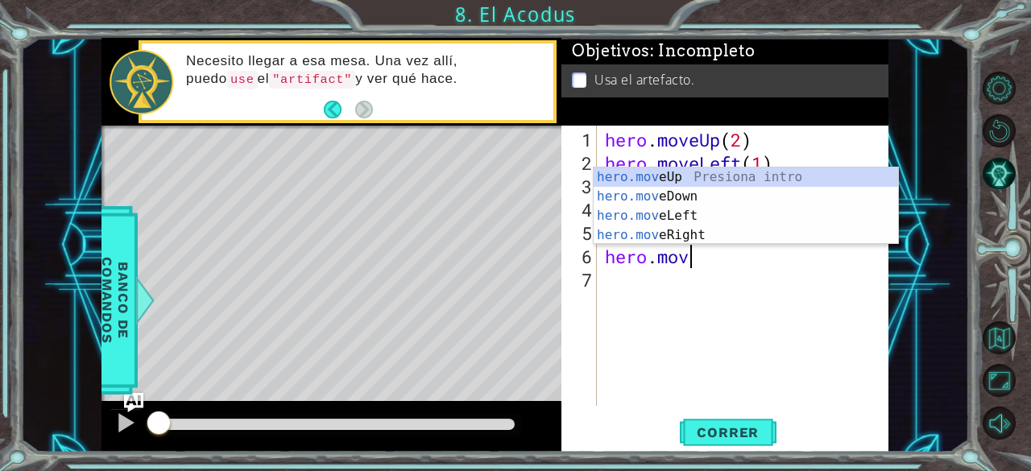
scroll to position [0, 3]
click at [663, 238] on div "hero.move Up Presiona intro hero.move Down Presiona intro hero.move Left Presio…" at bounding box center [745, 225] width 305 height 116
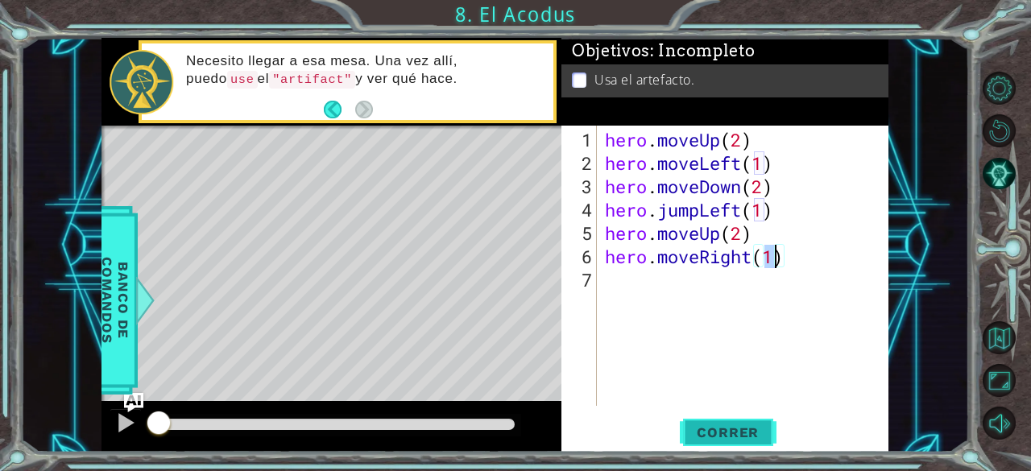
type textarea "hero.moveRight(1)"
click at [719, 432] on span "Correr" at bounding box center [727, 432] width 94 height 16
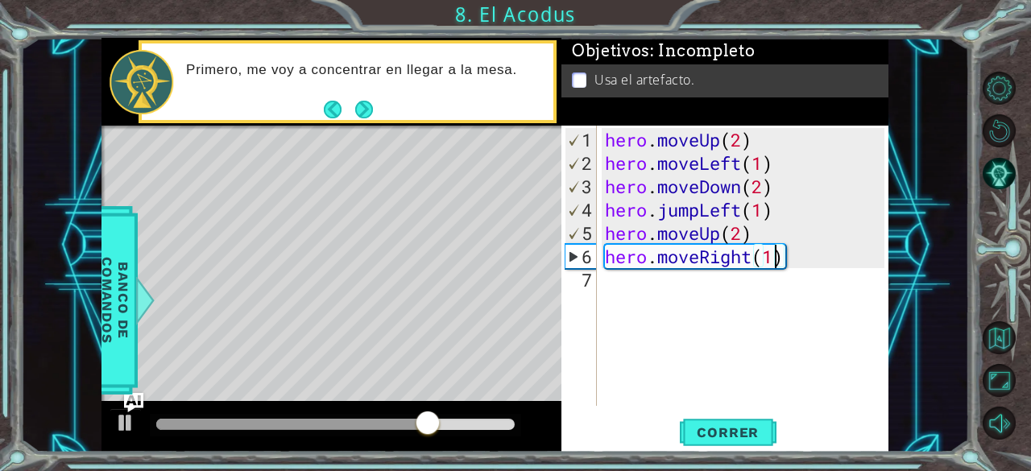
click at [743, 289] on div "hero . moveUp ( 2 ) hero . moveLeft ( 1 ) hero . moveDown ( 2 ) hero . jumpLeft…" at bounding box center [747, 291] width 291 height 327
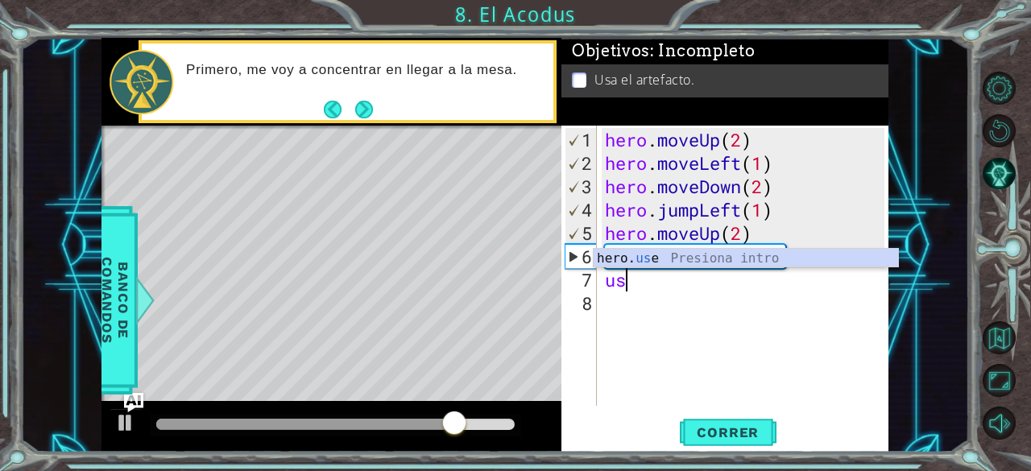
type textarea "u"
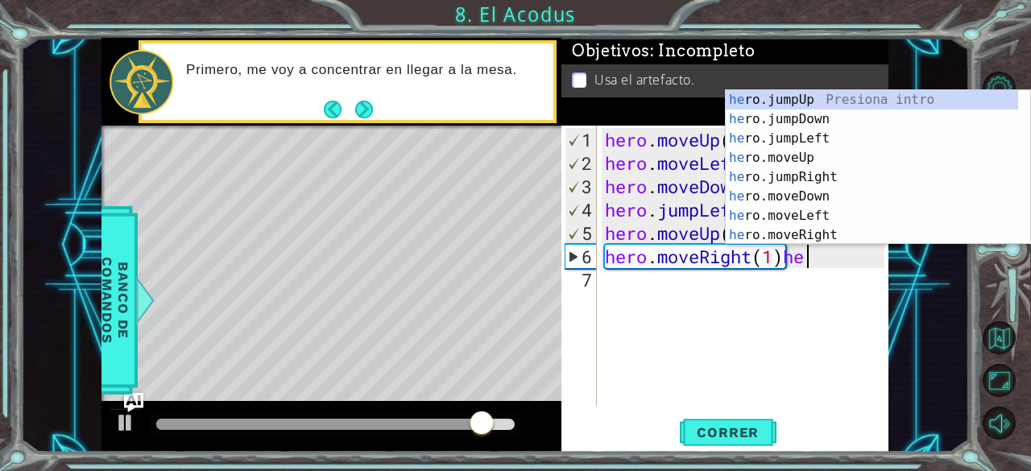
scroll to position [0, 9]
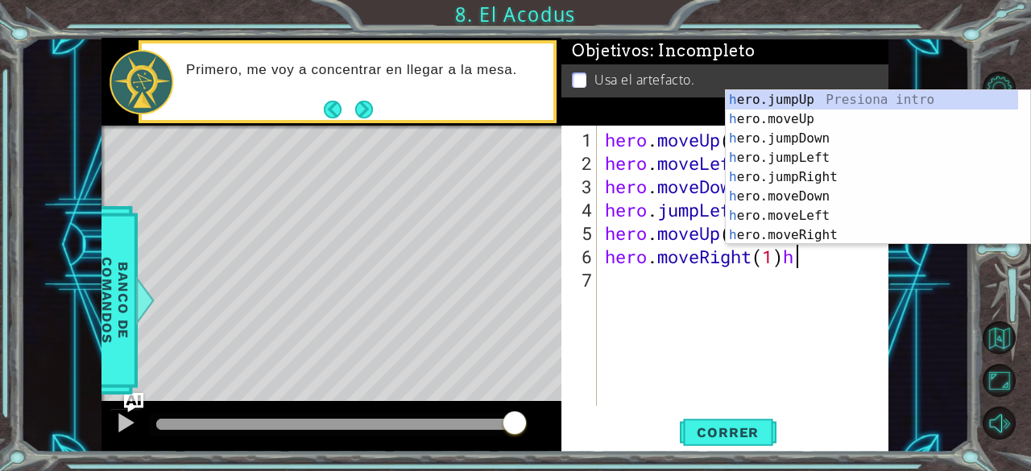
type textarea "hero.moveRight(1)"
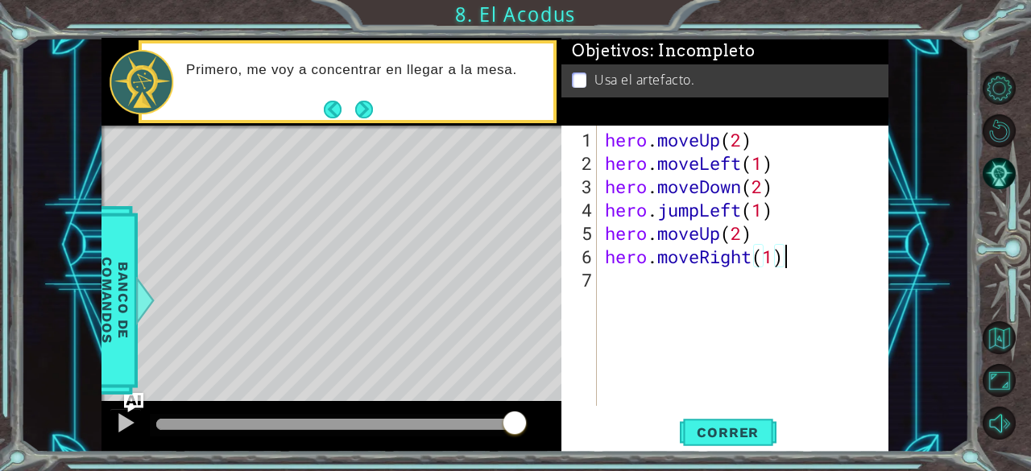
click at [686, 296] on div "hero . moveUp ( 2 ) hero . moveLeft ( 1 ) hero . moveDown ( 2 ) hero . jumpLeft…" at bounding box center [747, 291] width 291 height 327
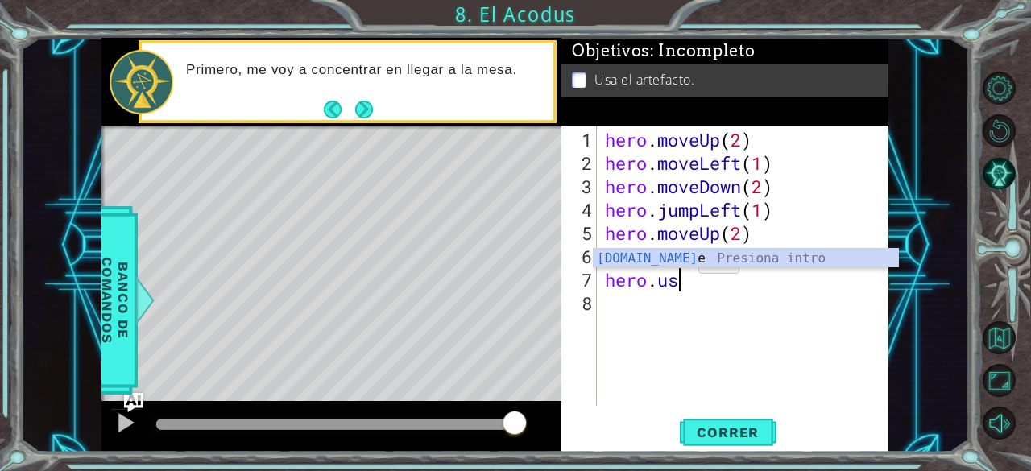
scroll to position [0, 2]
click at [675, 263] on div "hero.use Presiona intro" at bounding box center [745, 278] width 305 height 58
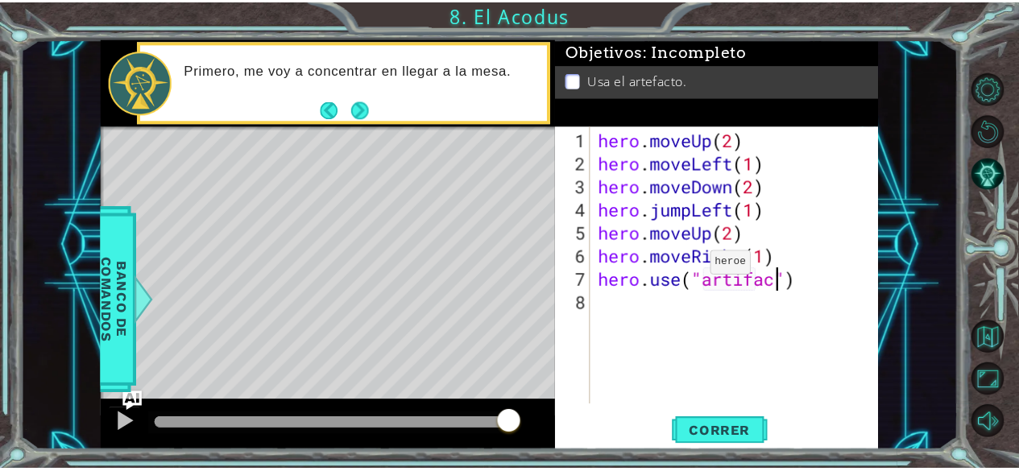
scroll to position [0, 8]
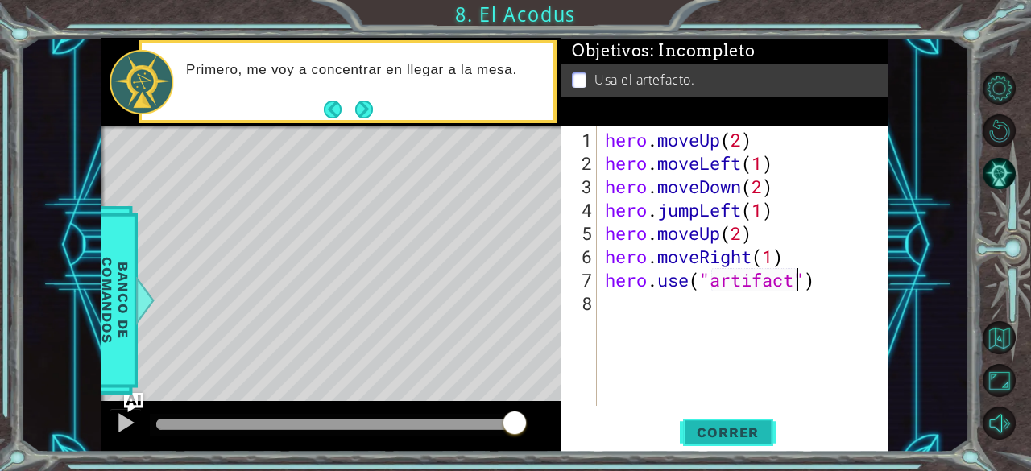
type textarea "hero.use("artifact")"
click at [734, 436] on span "Correr" at bounding box center [727, 432] width 94 height 16
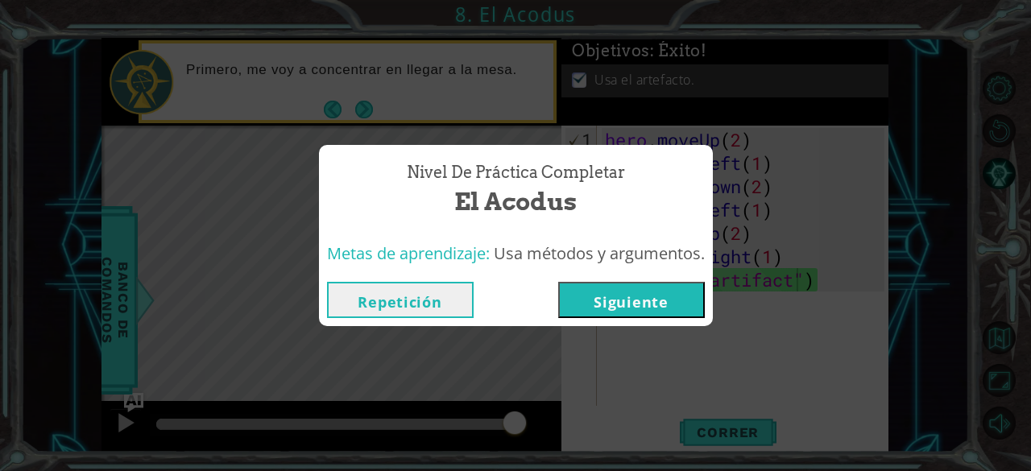
click at [444, 308] on button "Repetición" at bounding box center [400, 300] width 147 height 36
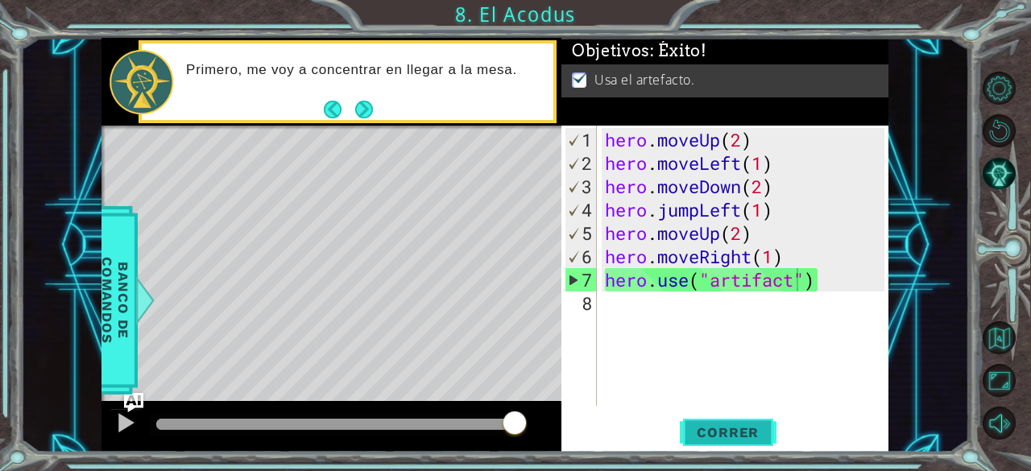
click at [742, 437] on span "Correr" at bounding box center [727, 432] width 94 height 16
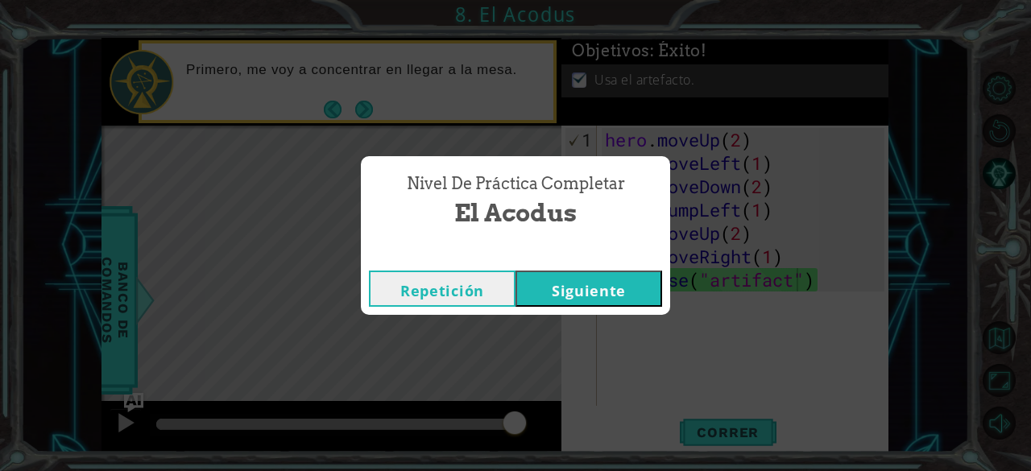
click at [622, 291] on button "Siguiente" at bounding box center [588, 289] width 147 height 36
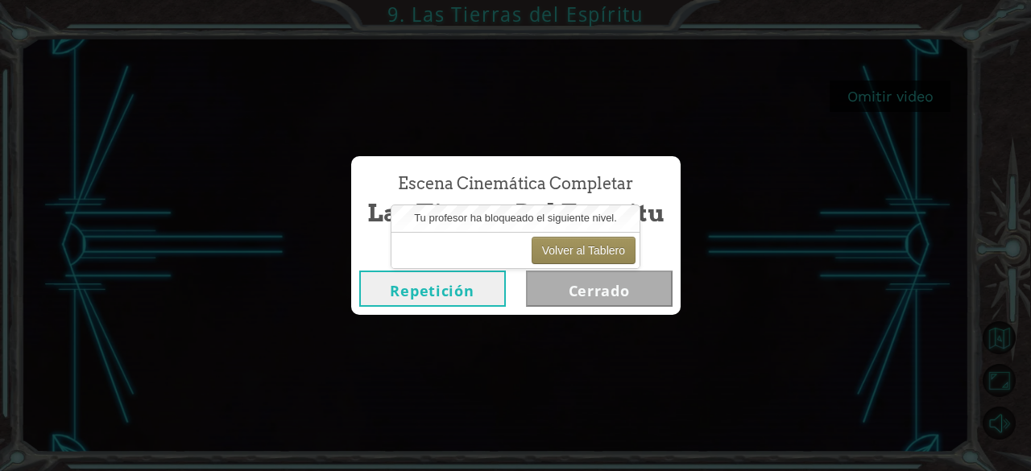
click at [920, 135] on div "Escena Cinemática Completar Las Tierras [PERSON_NAME] Repetición [GEOGRAPHIC_DA…" at bounding box center [515, 235] width 1031 height 471
click at [722, 229] on div "Escena Cinemática Completar Las Tierras [PERSON_NAME] Repetición [GEOGRAPHIC_DA…" at bounding box center [515, 235] width 1031 height 471
click at [450, 256] on div "Volver al Tablero" at bounding box center [515, 250] width 248 height 36
click at [720, 196] on div "Escena Cinemática Completar Las Tierras [PERSON_NAME] Repetición [GEOGRAPHIC_DA…" at bounding box center [515, 235] width 1031 height 471
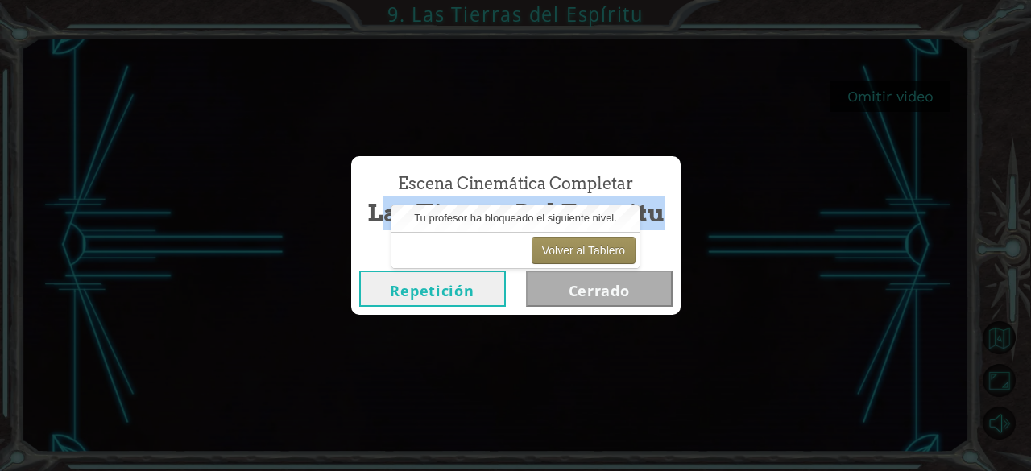
click at [720, 196] on div "Escena Cinemática Completar Las Tierras [PERSON_NAME] Repetición [GEOGRAPHIC_DA…" at bounding box center [515, 235] width 1031 height 471
click at [791, 194] on div "Escena Cinemática Completar Las Tierras [PERSON_NAME] Repetición [GEOGRAPHIC_DA…" at bounding box center [515, 235] width 1031 height 471
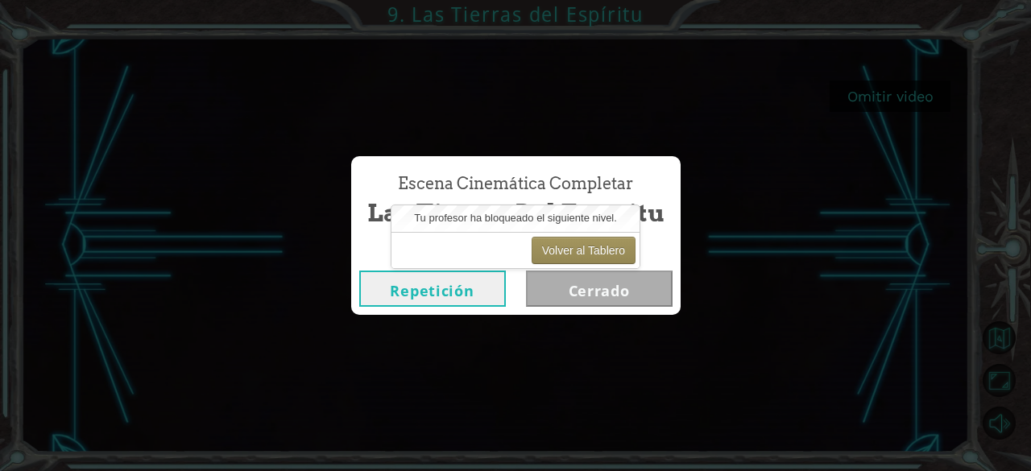
click at [466, 278] on button "Repetición" at bounding box center [432, 289] width 147 height 36
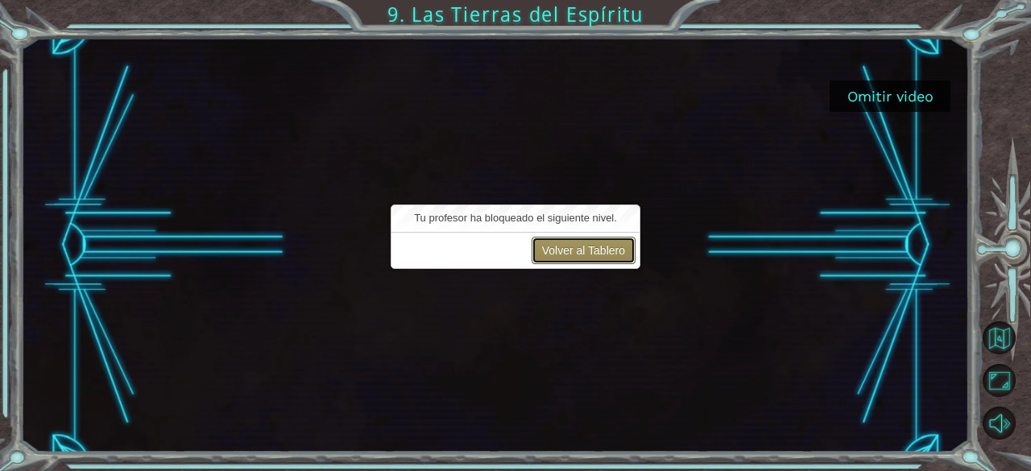
click at [613, 254] on button "Volver al Tablero" at bounding box center [583, 250] width 104 height 27
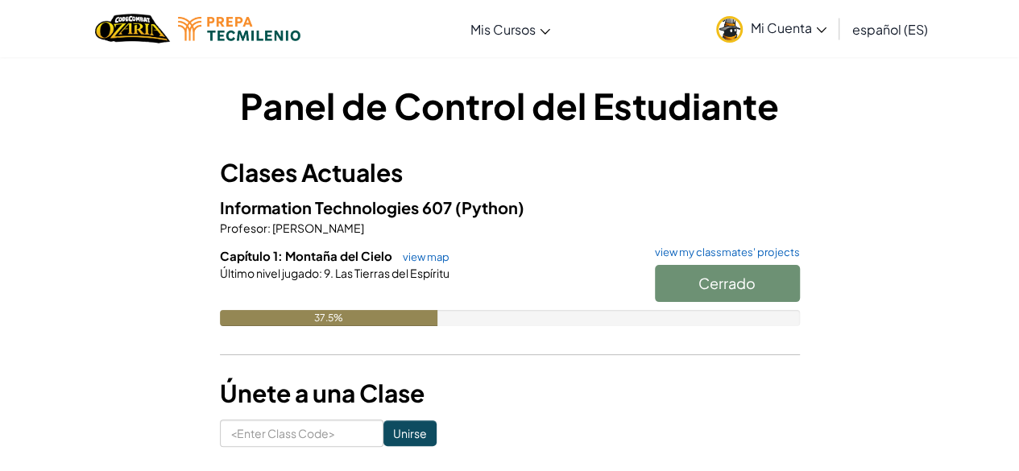
click at [718, 288] on div "Cerrado" at bounding box center [719, 287] width 161 height 45
